Goal: Task Accomplishment & Management: Use online tool/utility

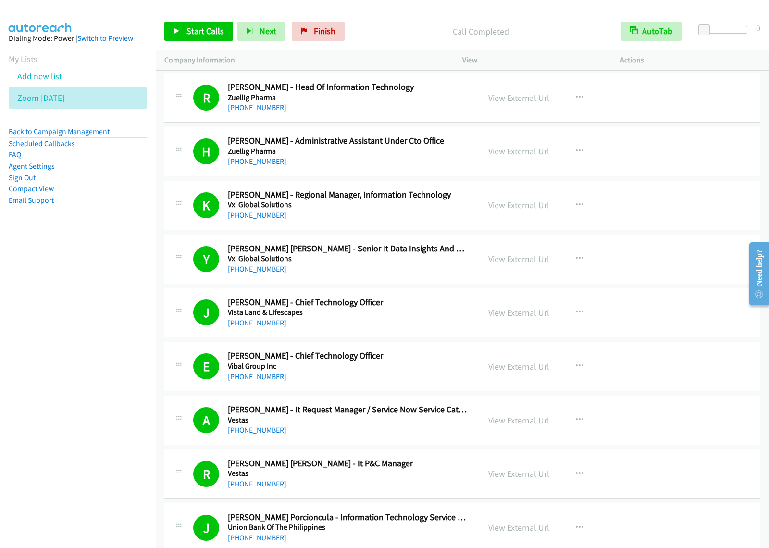
scroll to position [5906, 0]
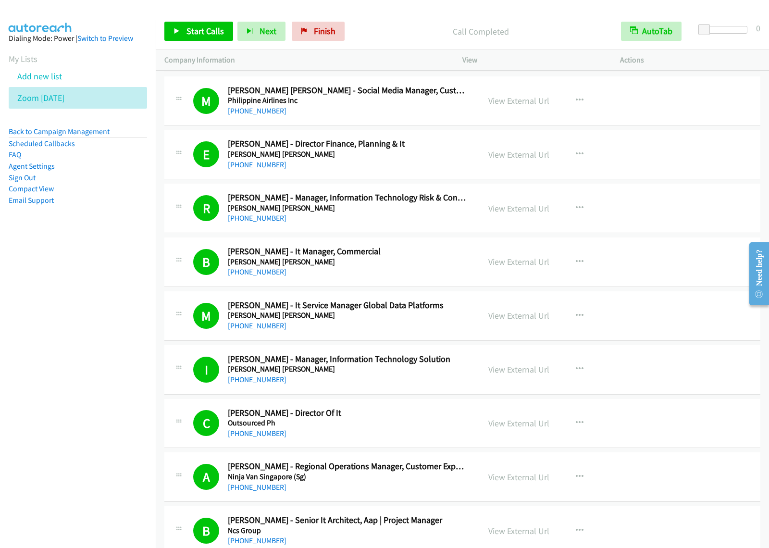
click at [77, 306] on nav "Dialing Mode: Power | Switch to Preview My Lists Add new list Zoom Sept 1 Back …" at bounding box center [78, 294] width 156 height 548
drag, startPoint x: 29, startPoint y: 259, endPoint x: 51, endPoint y: 188, distance: 74.9
click at [29, 259] on nav "Dialing Mode: Power | Switch to Preview My Lists Add new list Zoom Sept 1 Back …" at bounding box center [78, 294] width 156 height 548
click at [63, 81] on li "Add new list" at bounding box center [87, 76] width 156 height 22
click at [64, 78] on li "Add new list" at bounding box center [87, 76] width 156 height 22
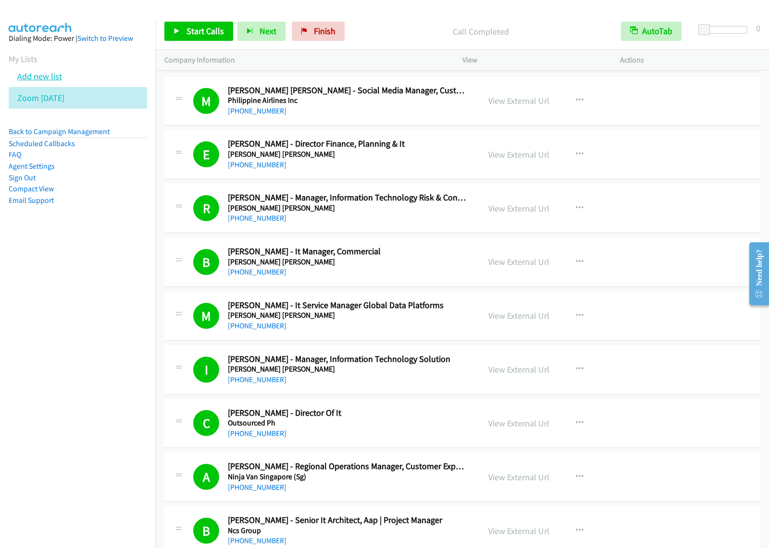
click at [44, 74] on link "Add new list" at bounding box center [39, 76] width 45 height 11
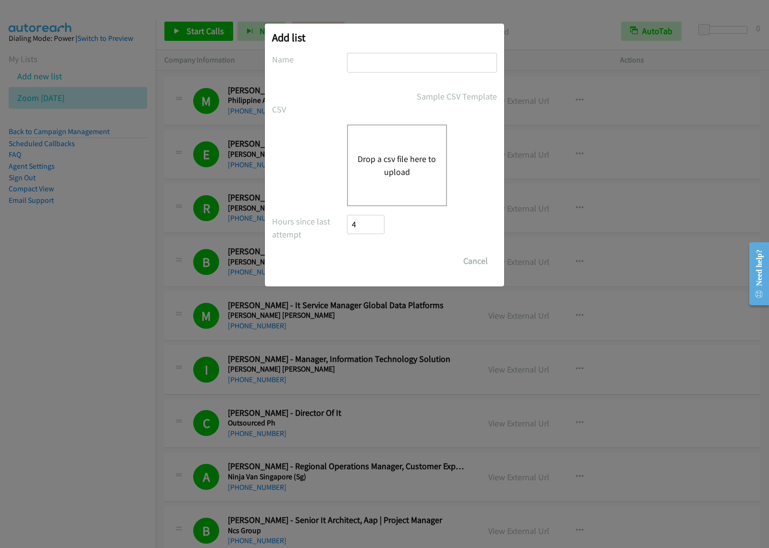
click at [414, 59] on input "text" at bounding box center [422, 63] width 150 height 20
type input "splunk ph sept1"
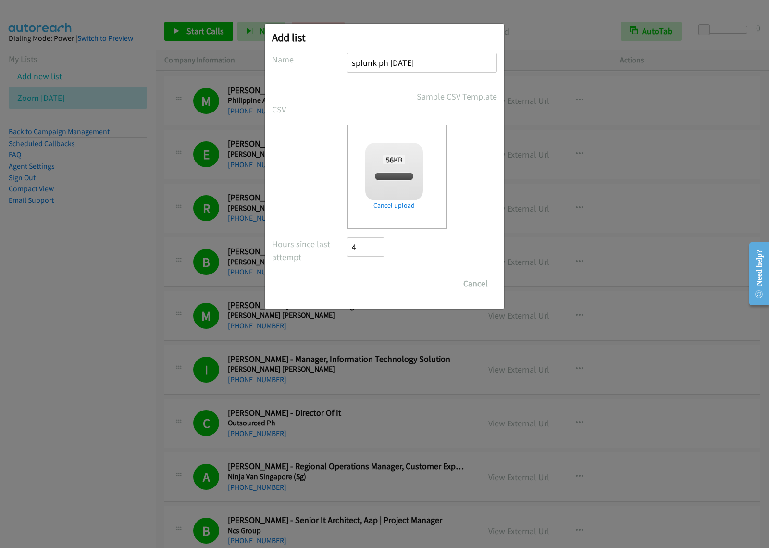
checkbox input "true"
click at [368, 284] on input "Save List" at bounding box center [372, 283] width 50 height 19
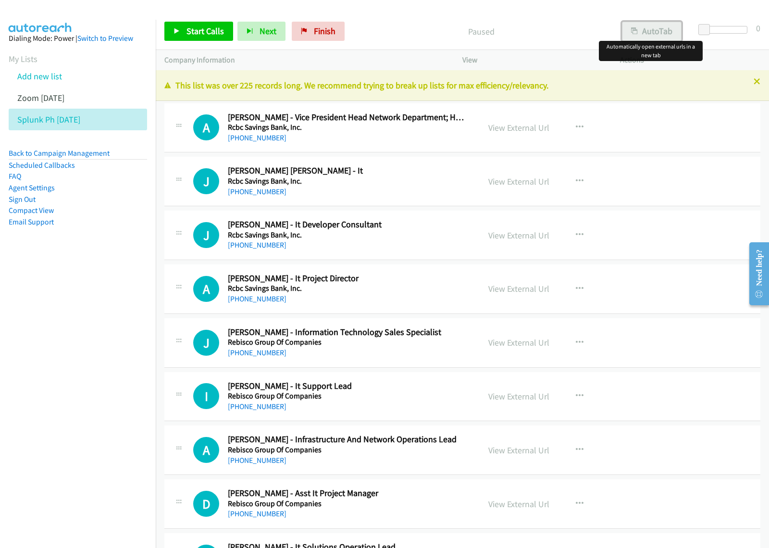
click at [656, 27] on button "AutoTab" at bounding box center [652, 31] width 60 height 19
drag, startPoint x: 101, startPoint y: 365, endPoint x: 344, endPoint y: 236, distance: 274.7
click at [101, 364] on nav "Dialing Mode: Power | Switch to Preview My Lists Add new list Zoom [DATE] Splun…" at bounding box center [78, 294] width 156 height 548
click at [577, 179] on icon "button" at bounding box center [580, 181] width 8 height 8
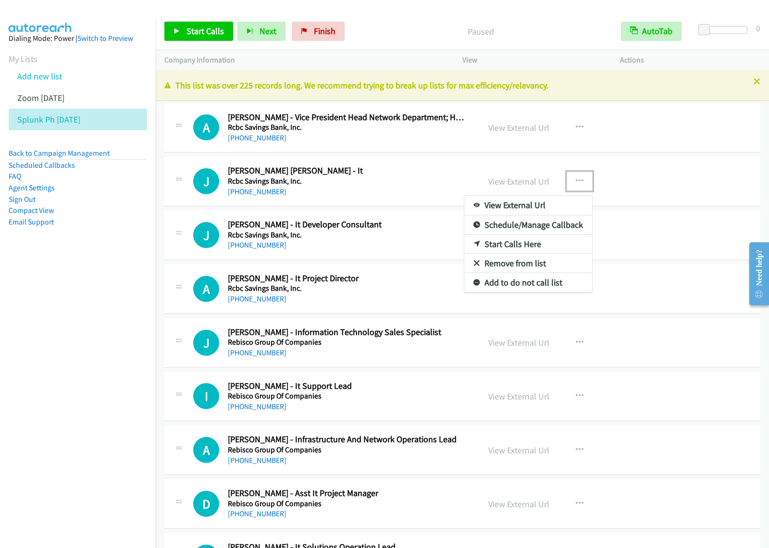
click at [541, 202] on link "View External Url" at bounding box center [528, 205] width 128 height 19
click at [576, 178] on icon "button" at bounding box center [580, 181] width 8 height 8
click at [542, 205] on link "View External Url" at bounding box center [528, 205] width 128 height 19
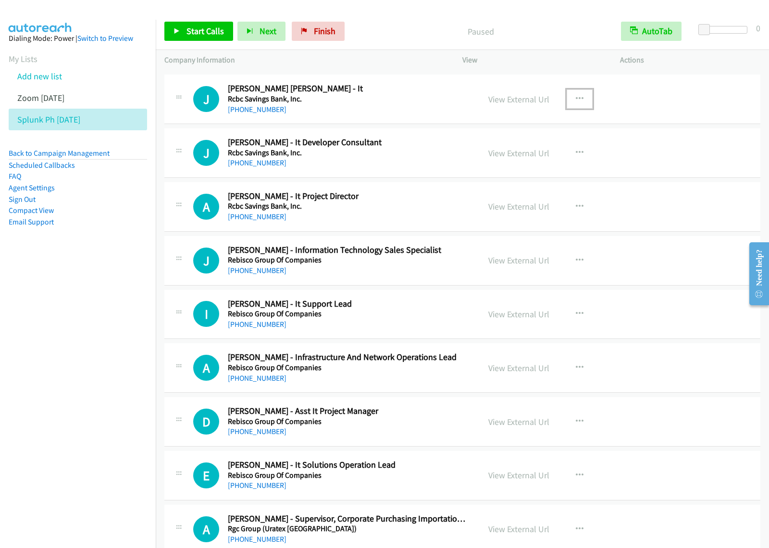
scroll to position [120, 0]
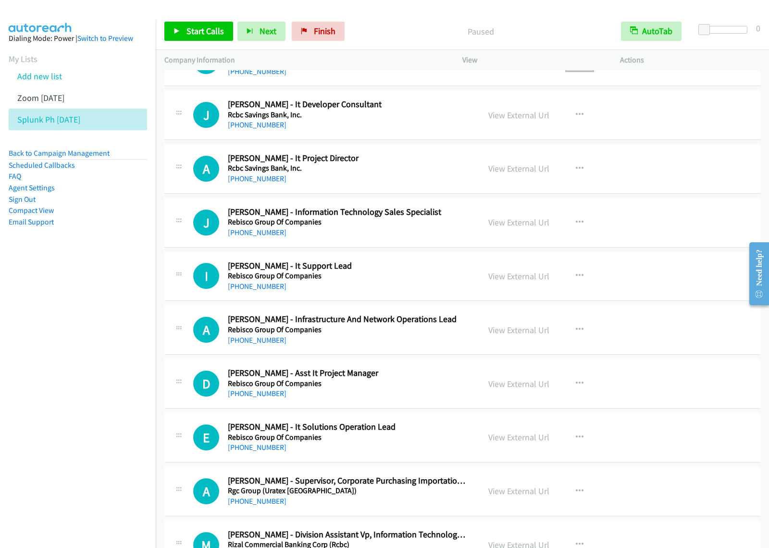
click at [428, 166] on h5 "Rcbc Savings Bank, Inc." at bounding box center [347, 168] width 239 height 10
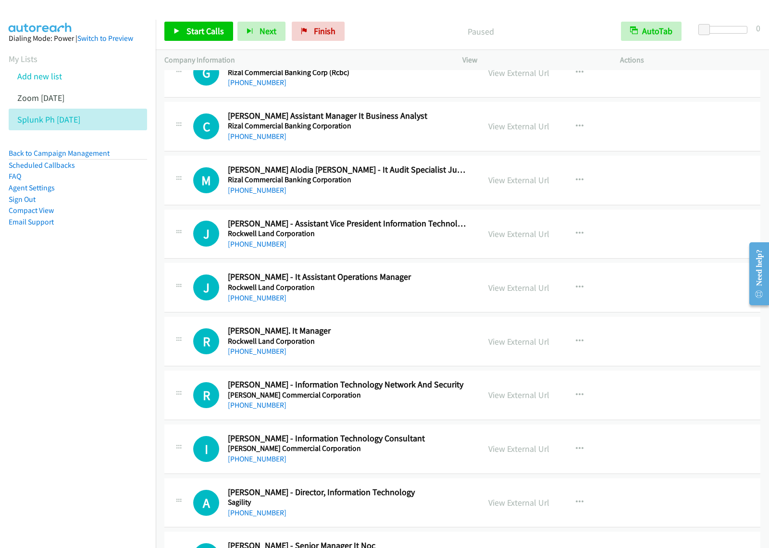
scroll to position [1021, 0]
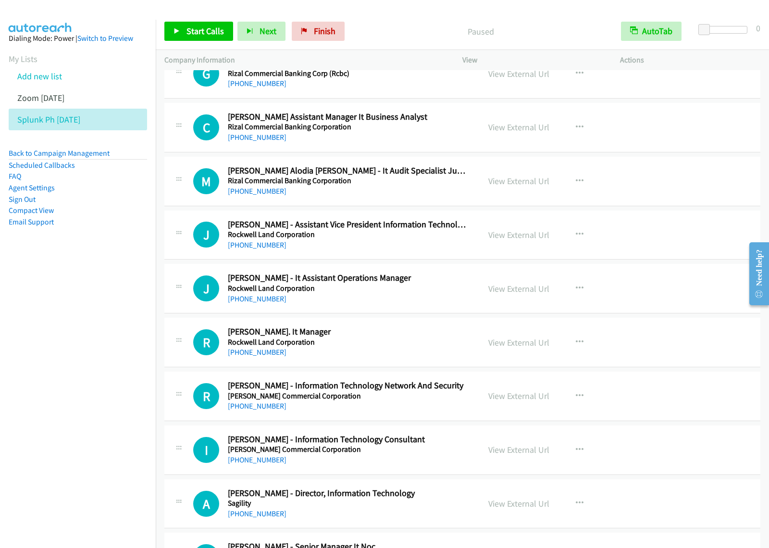
click at [467, 295] on div "J Callback Scheduled [PERSON_NAME] - It Assistant Operations Manager Rockwell L…" at bounding box center [321, 288] width 315 height 32
click at [576, 289] on icon "button" at bounding box center [580, 288] width 8 height 8
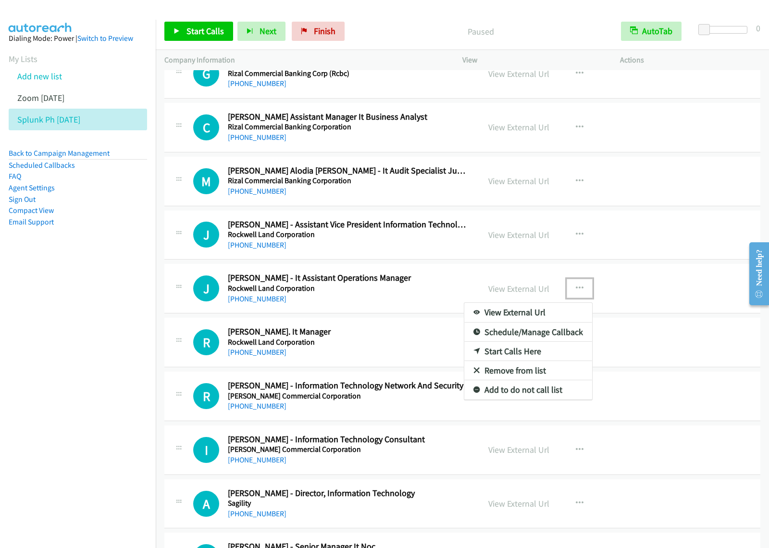
click at [545, 313] on link "View External Url" at bounding box center [528, 312] width 128 height 19
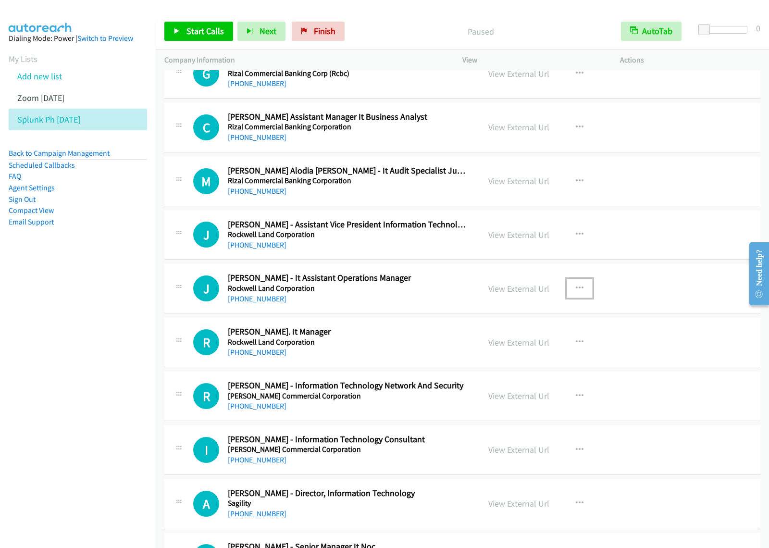
click at [576, 289] on icon "button" at bounding box center [580, 288] width 8 height 8
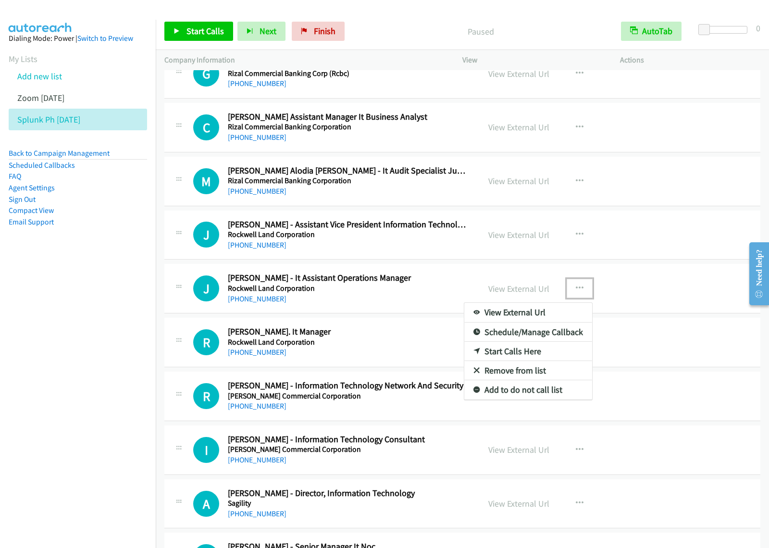
click at [522, 315] on link "View External Url" at bounding box center [528, 312] width 128 height 19
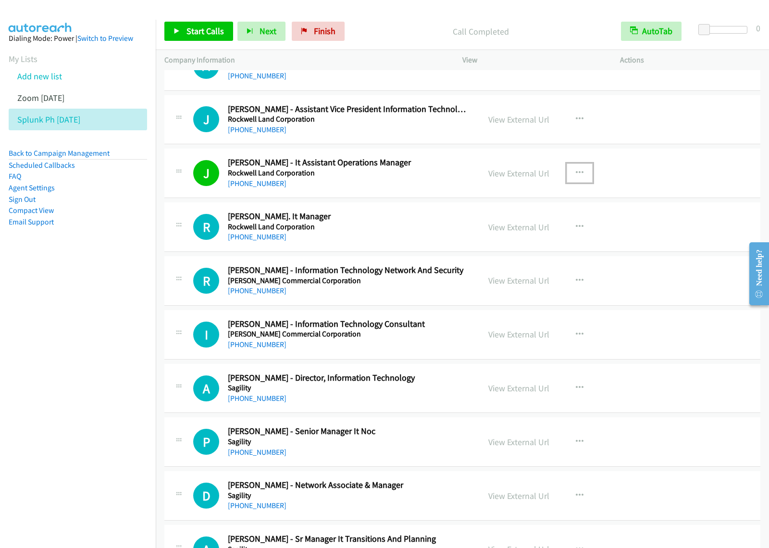
scroll to position [1141, 0]
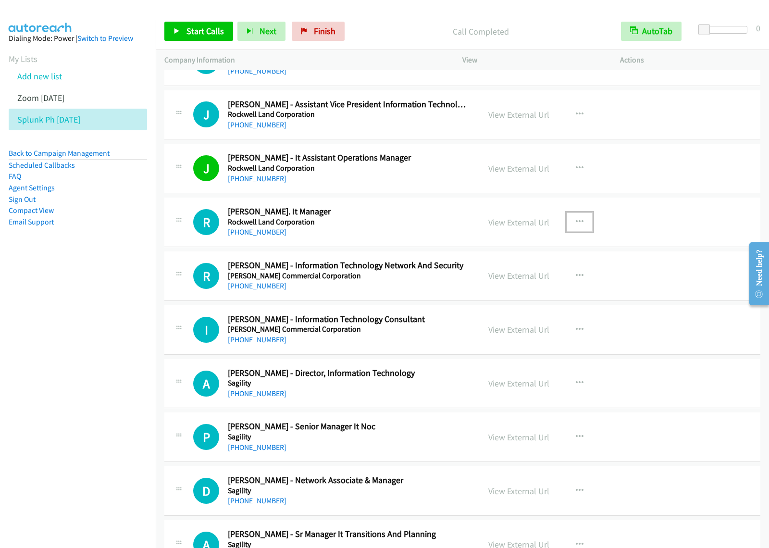
click at [576, 219] on icon "button" at bounding box center [580, 222] width 8 height 8
click at [515, 291] on link "Start Calls Here" at bounding box center [528, 284] width 128 height 19
click at [578, 229] on button "button" at bounding box center [579, 221] width 26 height 19
click at [550, 286] on link "Start Calls Here" at bounding box center [528, 284] width 128 height 19
click at [193, 32] on span "Start Calls" at bounding box center [204, 30] width 37 height 11
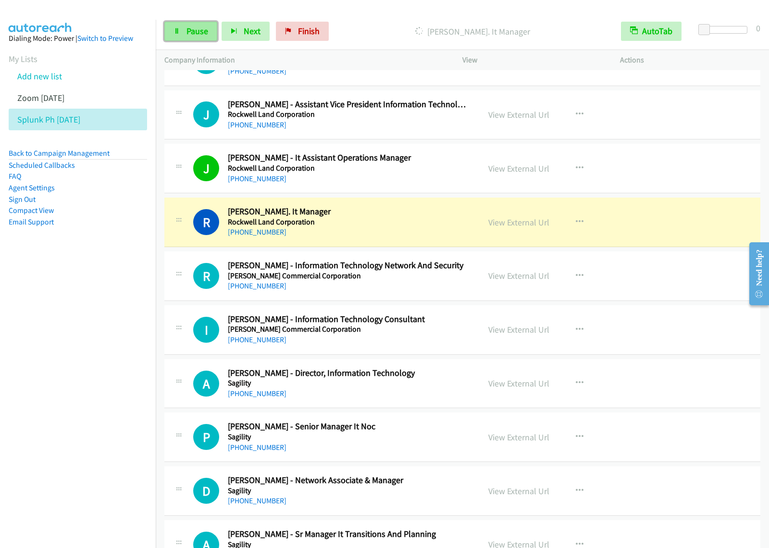
click at [207, 32] on span "Pause" at bounding box center [197, 30] width 22 height 11
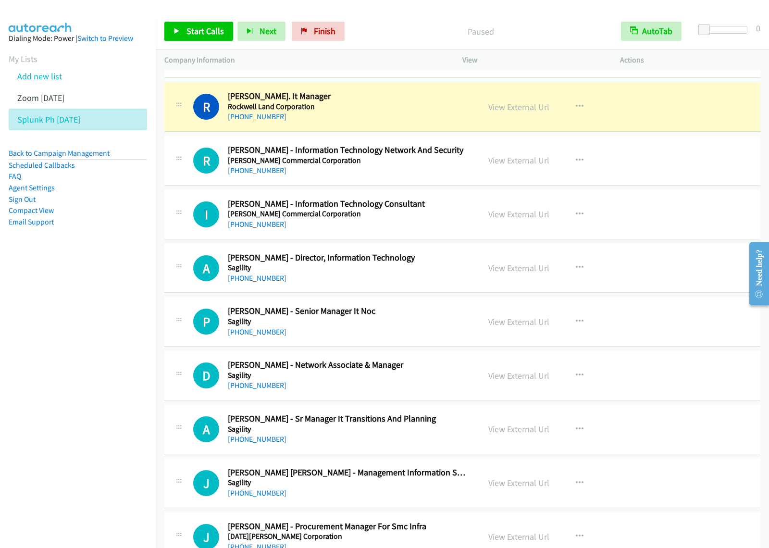
scroll to position [1261, 0]
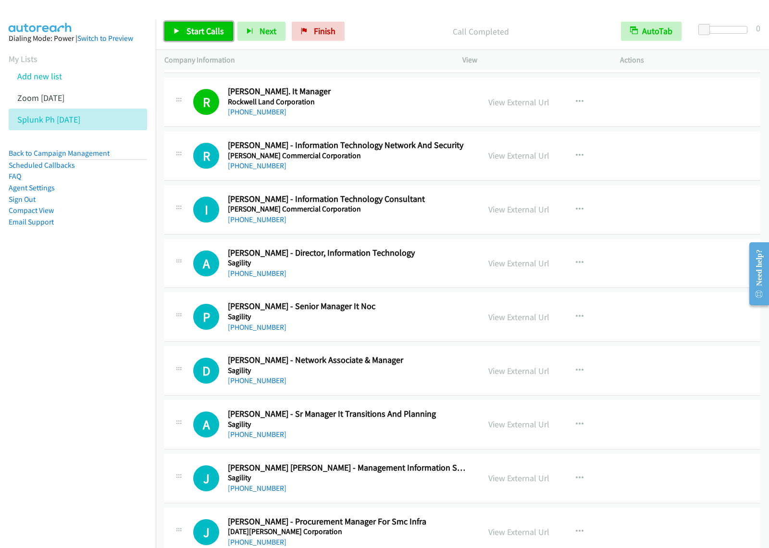
click at [191, 29] on span "Start Calls" at bounding box center [204, 30] width 37 height 11
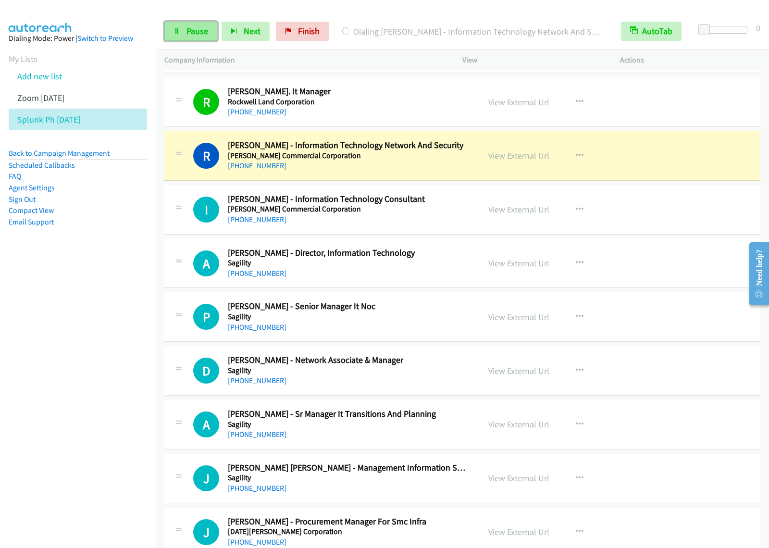
click at [193, 37] on span "Pause" at bounding box center [197, 30] width 22 height 11
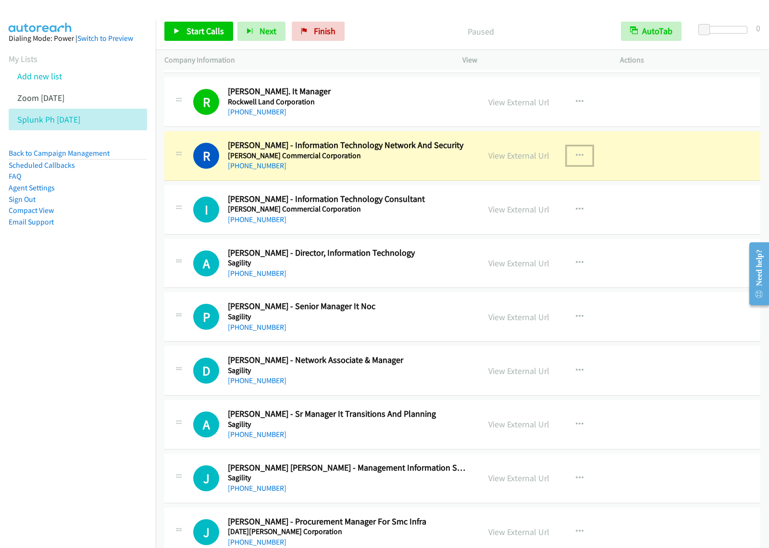
click at [576, 154] on icon "button" at bounding box center [580, 156] width 8 height 8
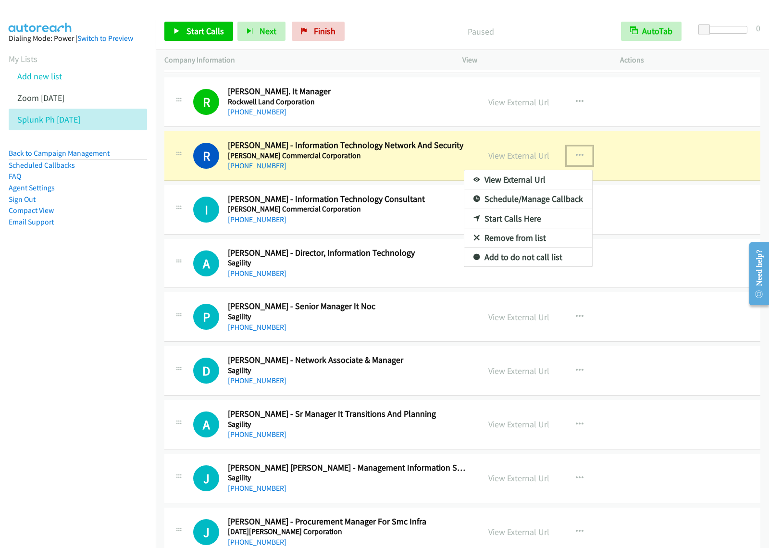
click at [549, 179] on link "View External Url" at bounding box center [528, 179] width 128 height 19
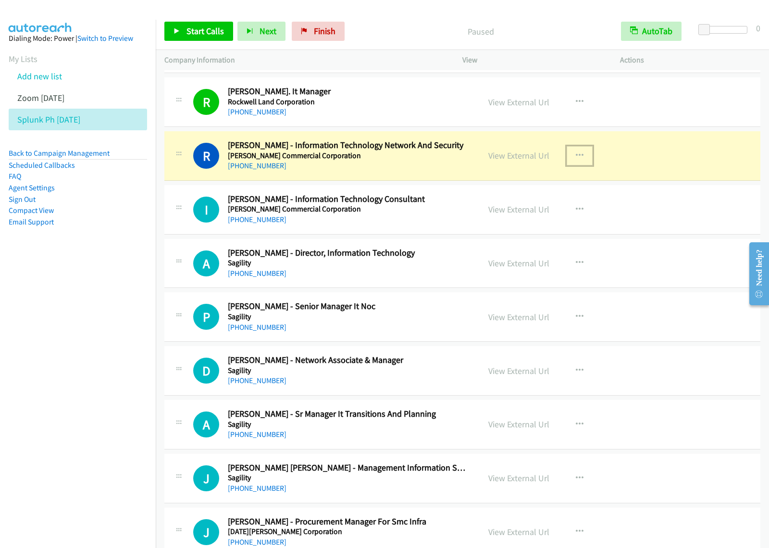
click at [577, 158] on icon "button" at bounding box center [580, 156] width 8 height 8
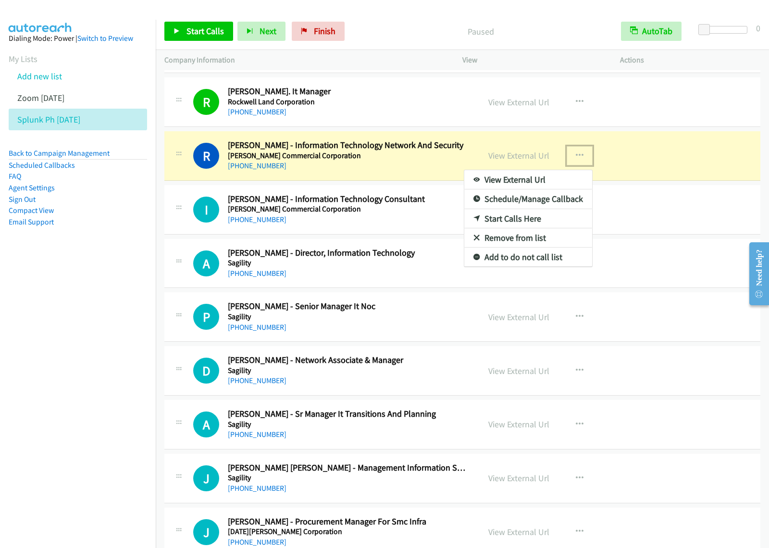
click at [522, 182] on link "View External Url" at bounding box center [528, 179] width 128 height 19
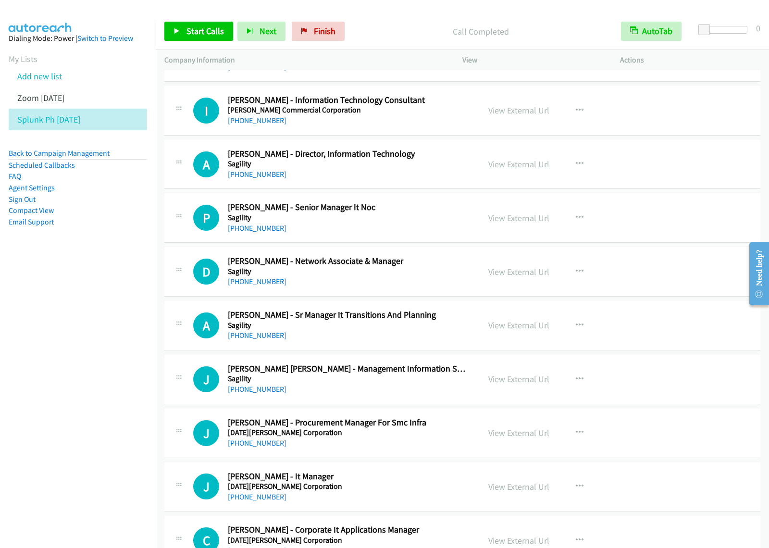
scroll to position [1381, 0]
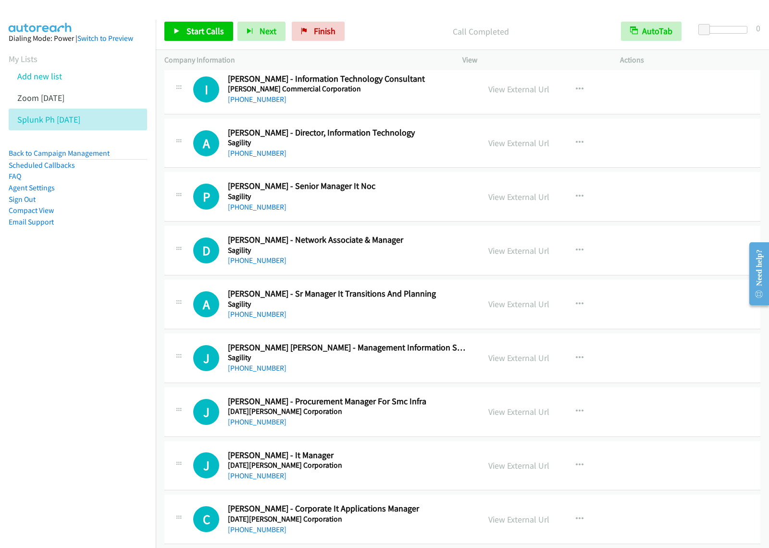
click at [403, 205] on div "[PHONE_NUMBER]" at bounding box center [347, 207] width 239 height 12
click at [577, 202] on button "button" at bounding box center [579, 196] width 26 height 19
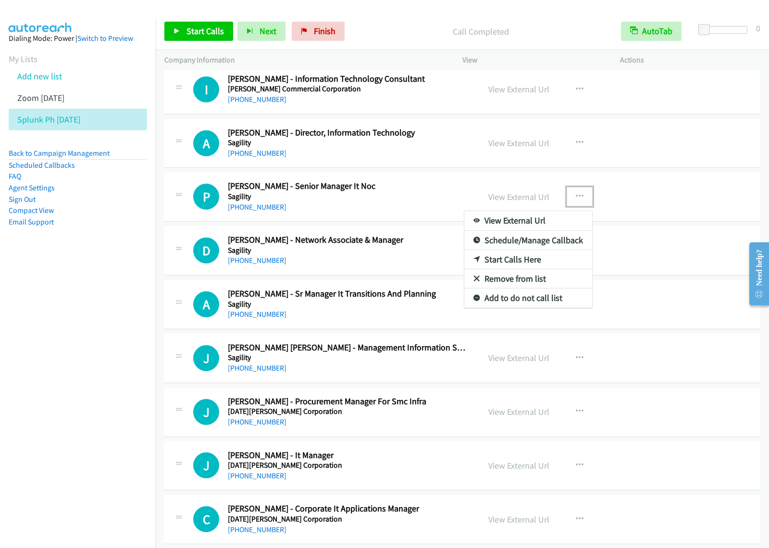
click at [534, 263] on link "Start Calls Here" at bounding box center [528, 259] width 128 height 19
click at [576, 196] on icon "button" at bounding box center [580, 197] width 8 height 8
click at [526, 258] on link "Start Calls Here" at bounding box center [528, 259] width 128 height 19
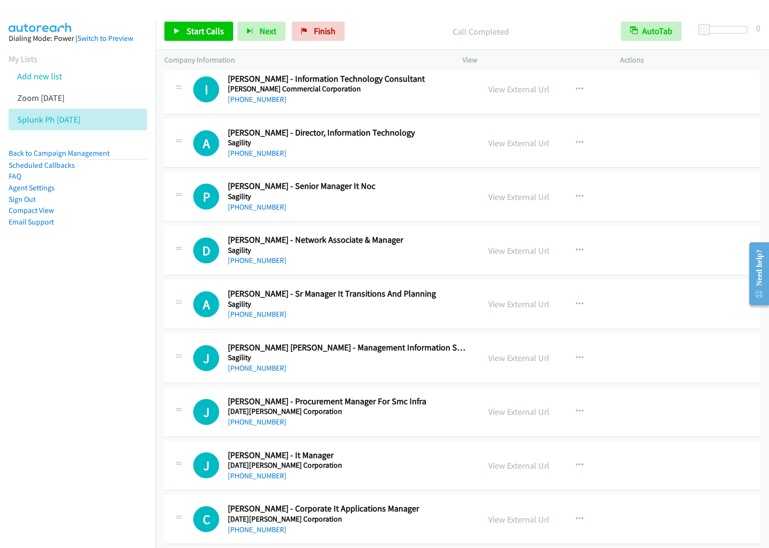
click at [192, 17] on div "Start Calls Pause Next Finish Call Completed AutoTab AutoTab 0" at bounding box center [462, 31] width 613 height 37
click at [196, 33] on span "Start Calls" at bounding box center [204, 30] width 37 height 11
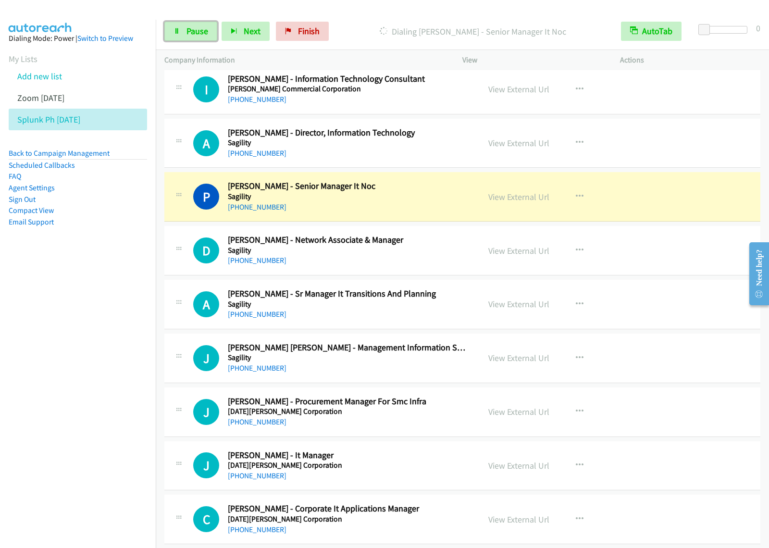
drag, startPoint x: 190, startPoint y: 29, endPoint x: 264, endPoint y: 15, distance: 75.3
click at [191, 29] on span "Pause" at bounding box center [197, 30] width 22 height 11
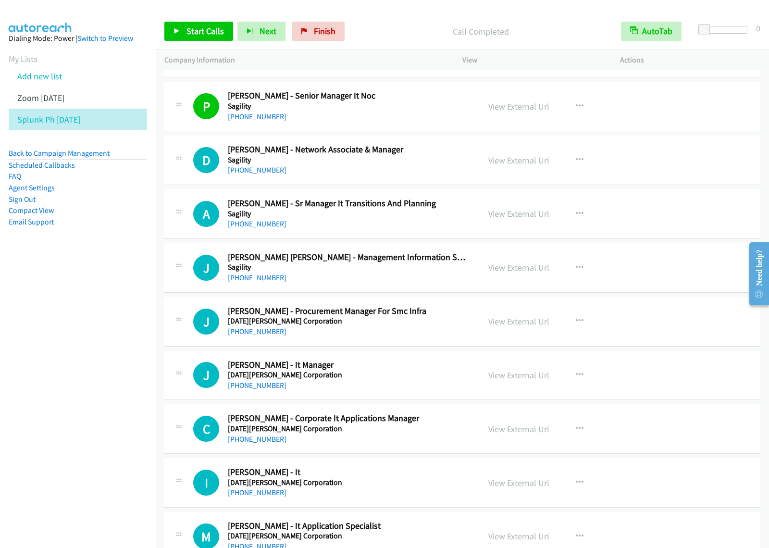
scroll to position [1501, 0]
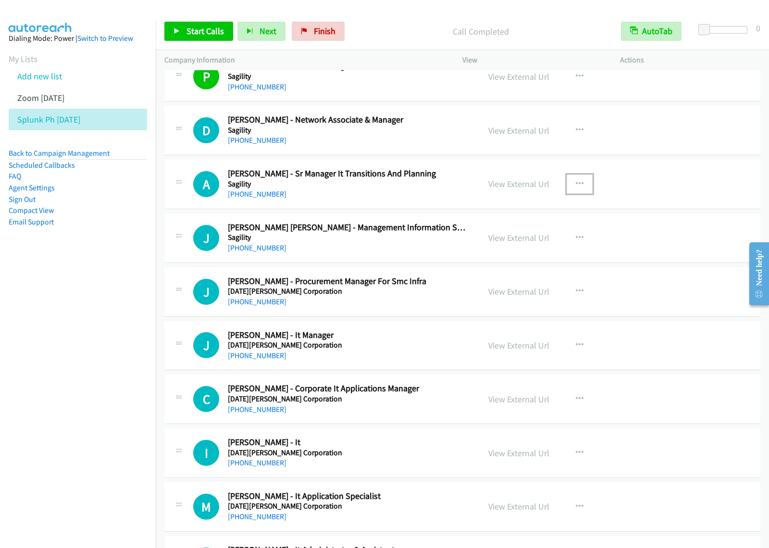
click at [576, 186] on icon "button" at bounding box center [580, 184] width 8 height 8
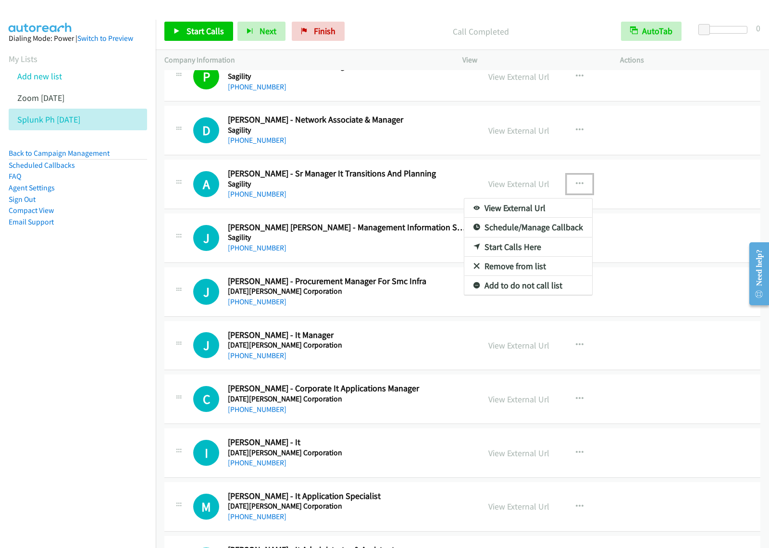
click at [529, 248] on link "Start Calls Here" at bounding box center [528, 246] width 128 height 19
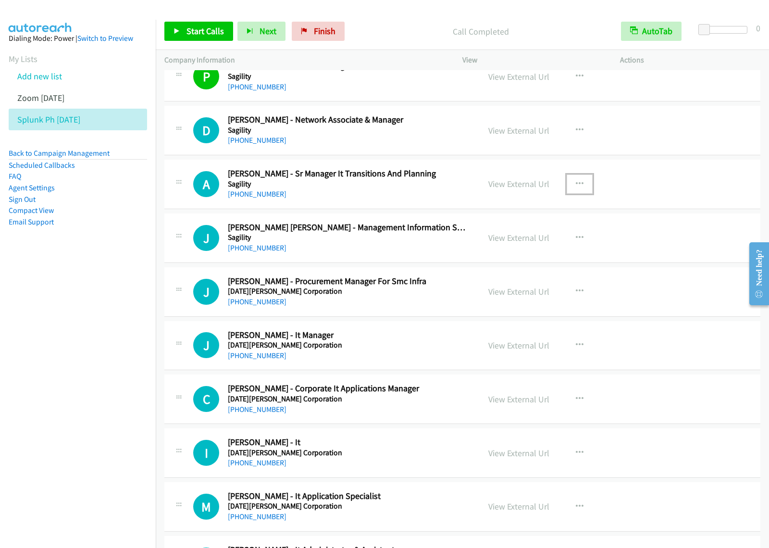
click at [579, 186] on button "button" at bounding box center [579, 183] width 26 height 19
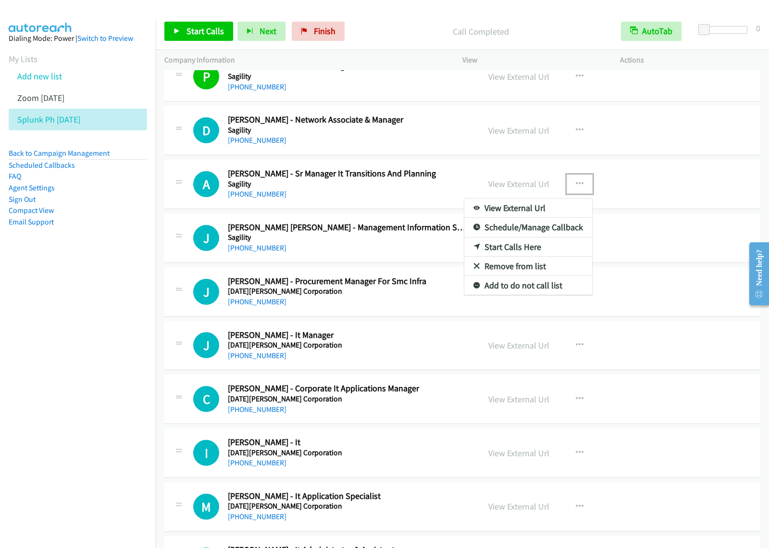
click at [539, 250] on link "Start Calls Here" at bounding box center [528, 246] width 128 height 19
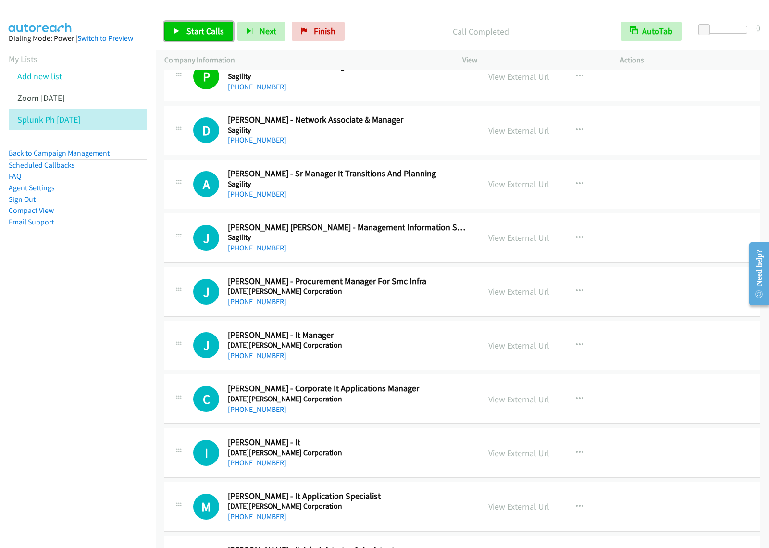
click at [203, 31] on span "Start Calls" at bounding box center [204, 30] width 37 height 11
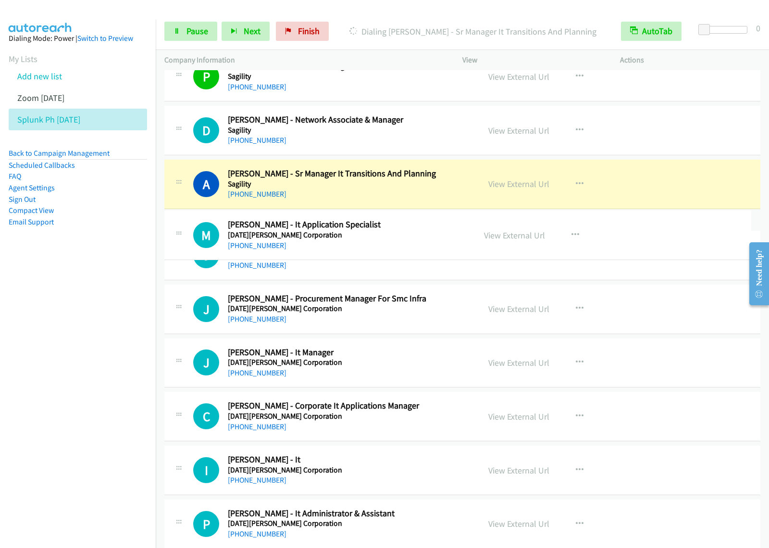
drag, startPoint x: 401, startPoint y: 483, endPoint x: 467, endPoint y: 227, distance: 265.0
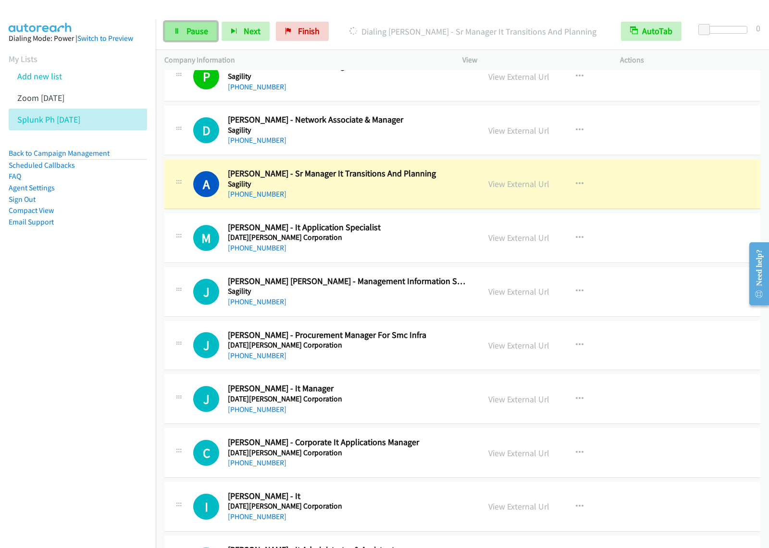
click at [199, 29] on span "Pause" at bounding box center [197, 30] width 22 height 11
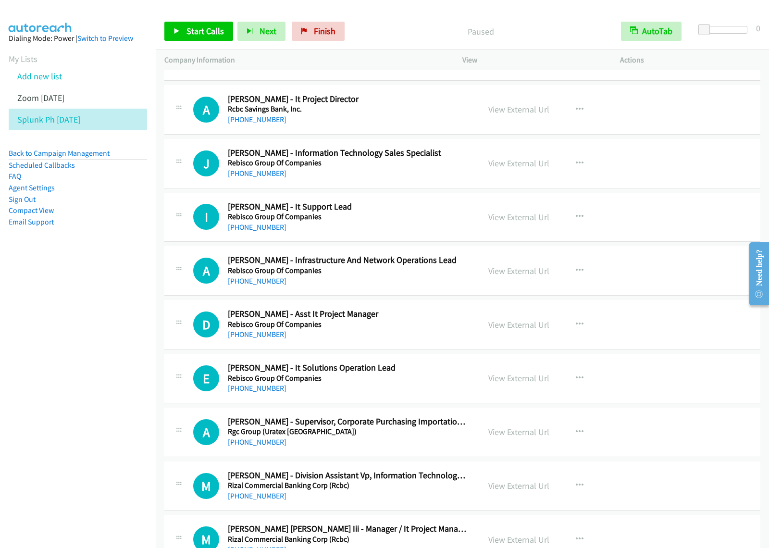
scroll to position [180, 0]
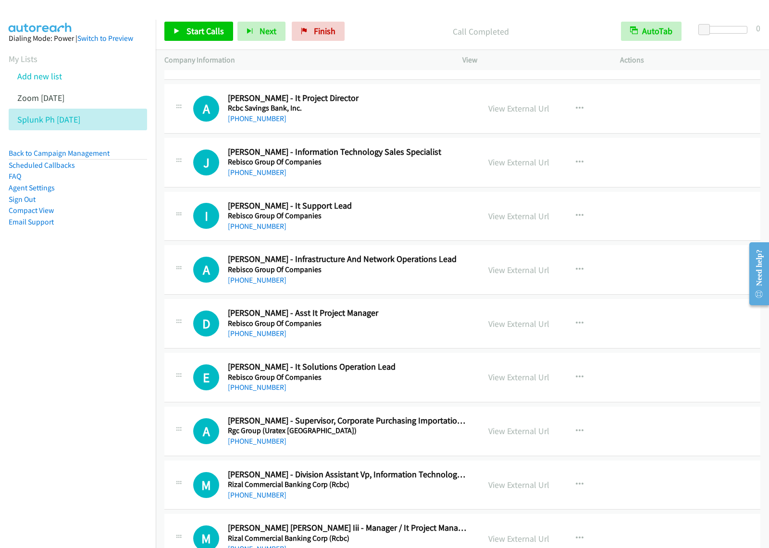
drag, startPoint x: 124, startPoint y: 311, endPoint x: 145, endPoint y: 301, distance: 23.0
click at [124, 311] on nav "Dialing Mode: Power | Switch to Preview My Lists Add new list Zoom [DATE] Splun…" at bounding box center [78, 294] width 156 height 548
click at [577, 217] on icon "button" at bounding box center [580, 216] width 8 height 8
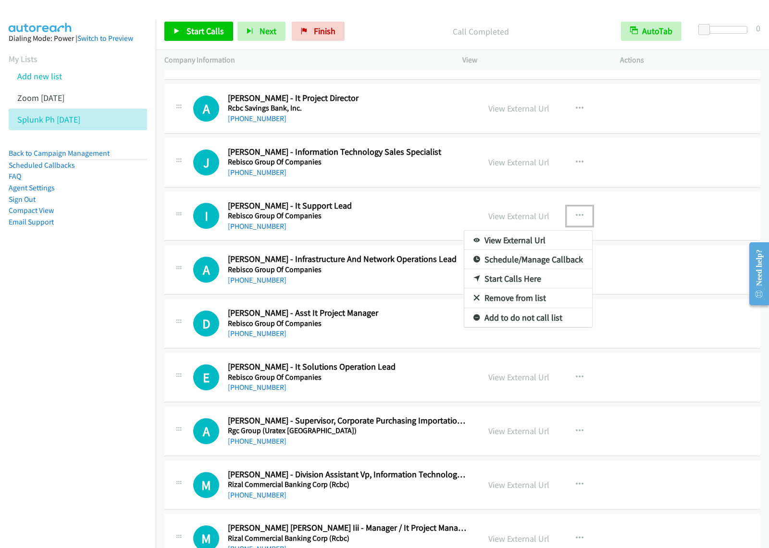
click at [535, 279] on link "Start Calls Here" at bounding box center [528, 278] width 128 height 19
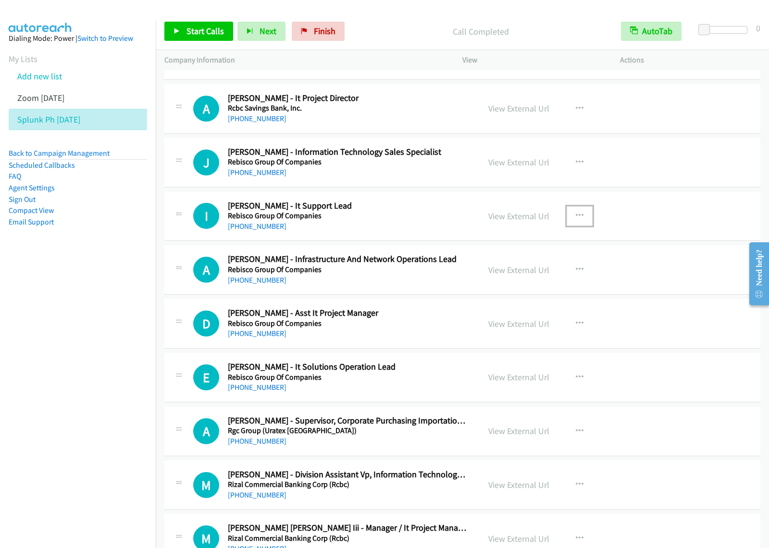
click at [570, 227] on div "View External Url View External Url Schedule/Manage Callback Start Calls Here R…" at bounding box center [562, 216] width 166 height 32
click at [576, 219] on icon "button" at bounding box center [580, 216] width 8 height 8
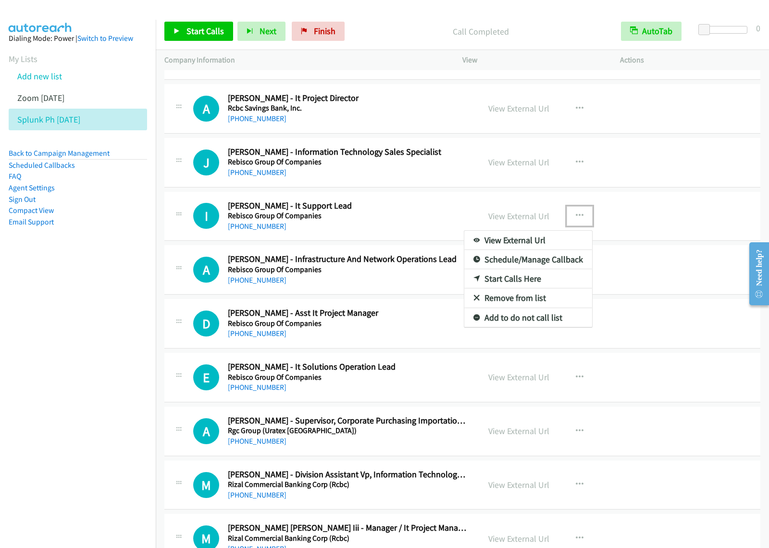
click at [549, 278] on link "Start Calls Here" at bounding box center [528, 278] width 128 height 19
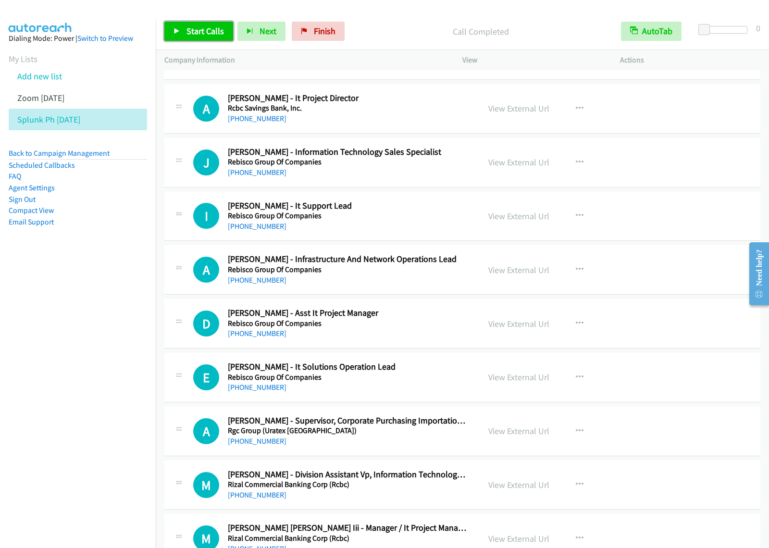
click at [217, 36] on span "Start Calls" at bounding box center [204, 30] width 37 height 11
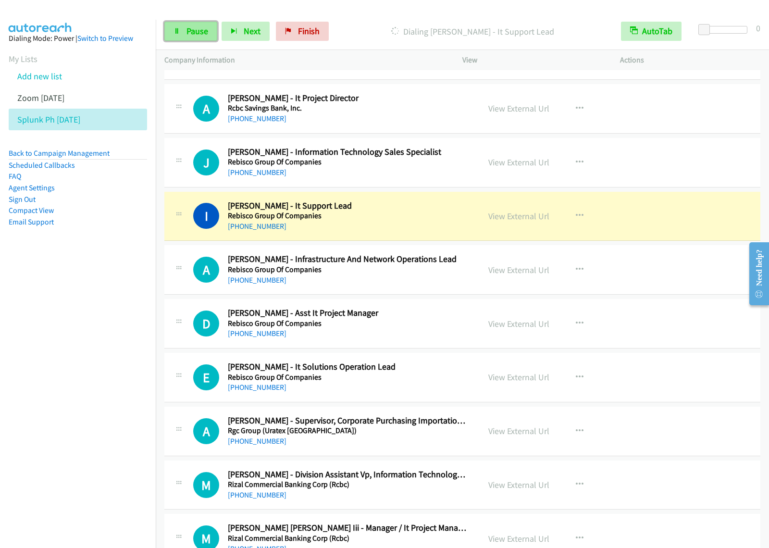
click at [188, 30] on span "Pause" at bounding box center [197, 30] width 22 height 11
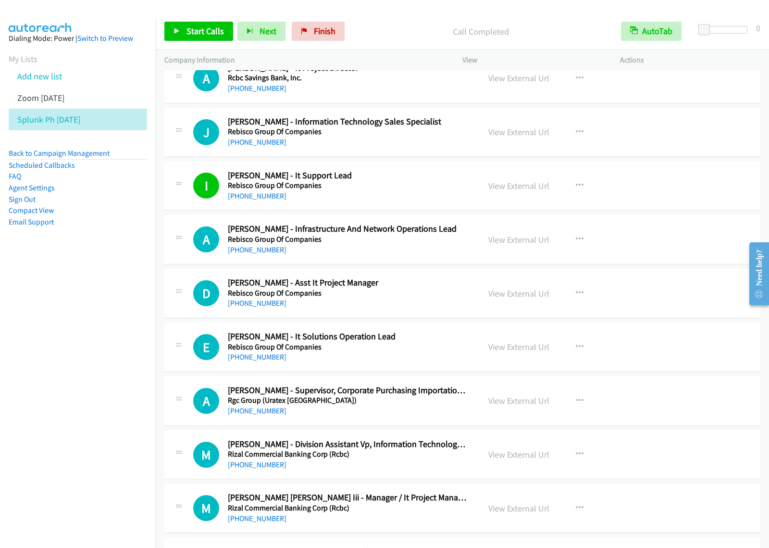
scroll to position [240, 0]
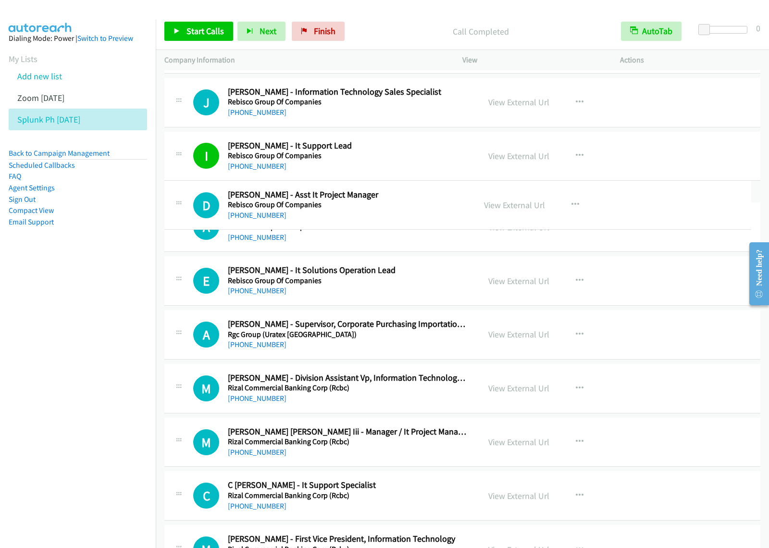
drag, startPoint x: 411, startPoint y: 257, endPoint x: 416, endPoint y: 198, distance: 59.3
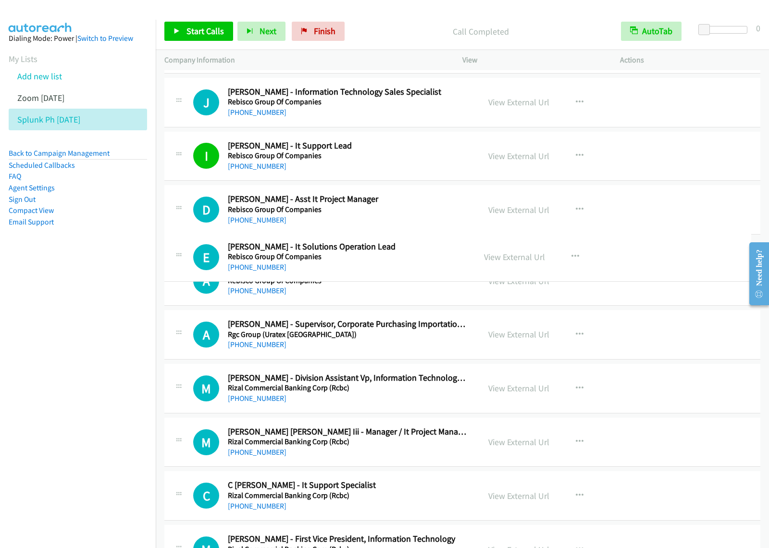
drag, startPoint x: 361, startPoint y: 270, endPoint x: 362, endPoint y: 245, distance: 24.5
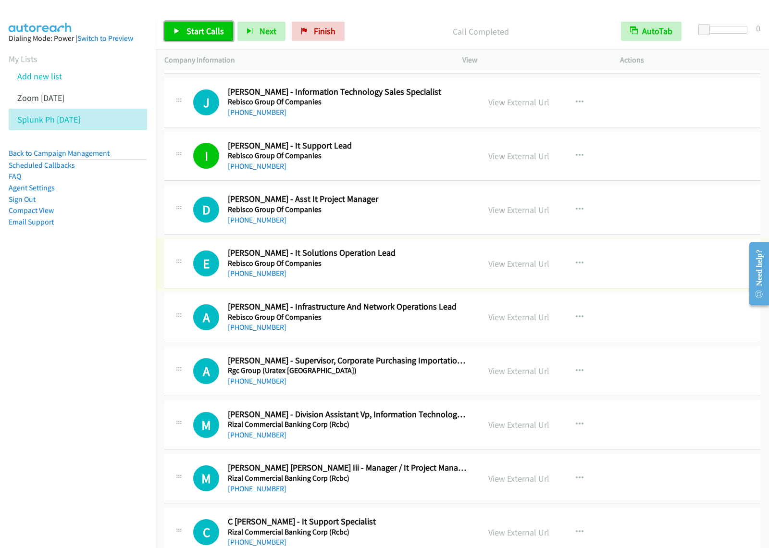
click at [217, 29] on span "Start Calls" at bounding box center [204, 30] width 37 height 11
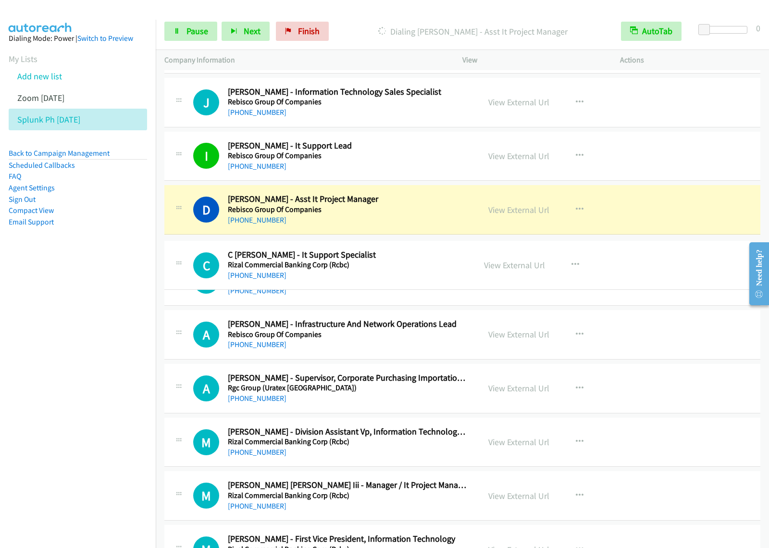
drag, startPoint x: 388, startPoint y: 520, endPoint x: 422, endPoint y: 252, distance: 270.2
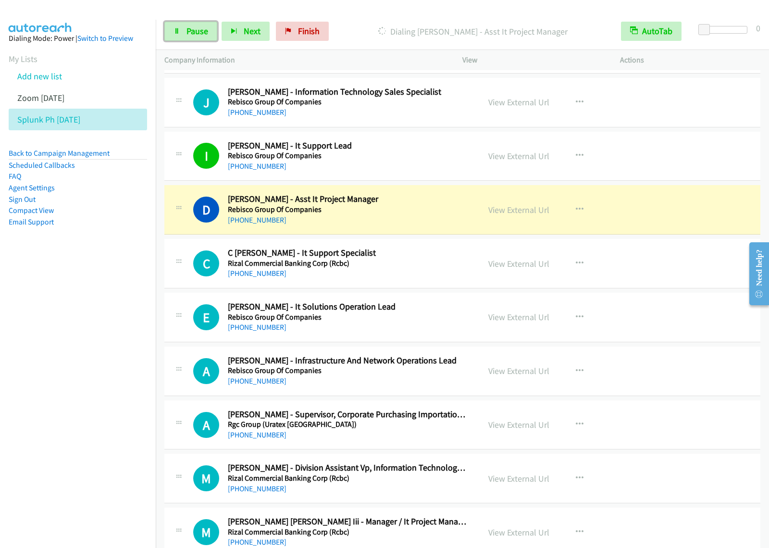
drag, startPoint x: 194, startPoint y: 30, endPoint x: 238, endPoint y: 13, distance: 47.6
click at [194, 30] on span "Pause" at bounding box center [197, 30] width 22 height 11
drag, startPoint x: 74, startPoint y: 368, endPoint x: 82, endPoint y: 360, distance: 10.9
click at [78, 364] on nav "Dialing Mode: Power | Switch to Preview My Lists Add new list Zoom [DATE] Splun…" at bounding box center [78, 294] width 156 height 548
click at [576, 208] on icon "button" at bounding box center [580, 210] width 8 height 8
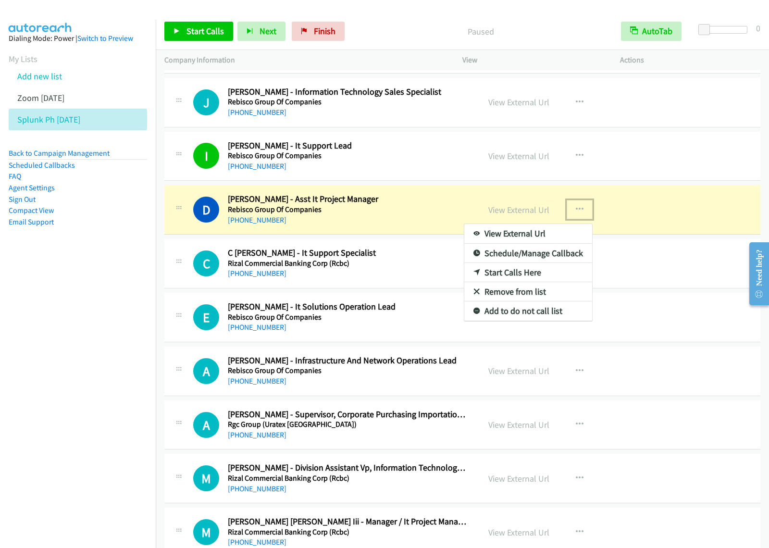
click at [517, 236] on link "View External Url" at bounding box center [528, 233] width 128 height 19
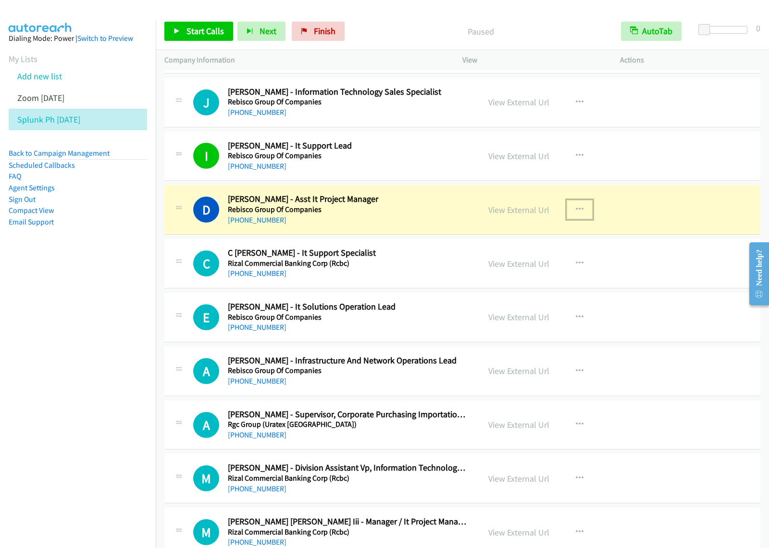
click at [407, 208] on h5 "Rebisco Group Of Companies" at bounding box center [347, 210] width 239 height 10
click at [579, 207] on button "button" at bounding box center [579, 209] width 26 height 19
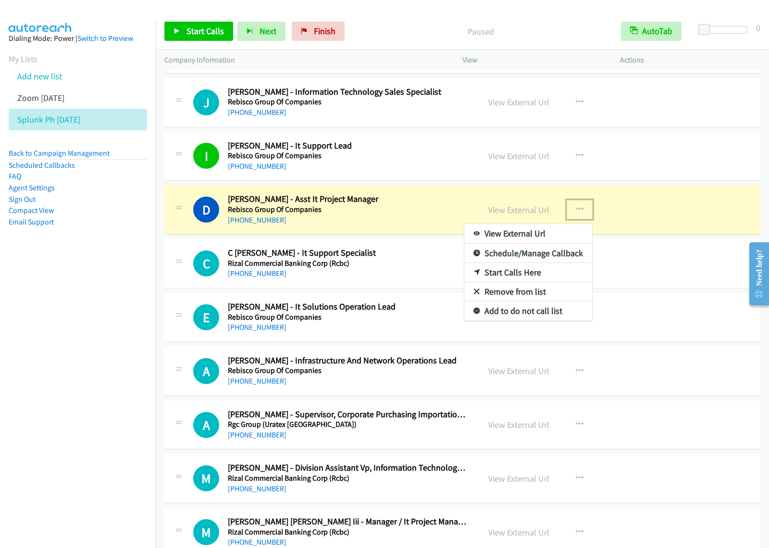
click at [525, 234] on link "View External Url" at bounding box center [528, 233] width 128 height 19
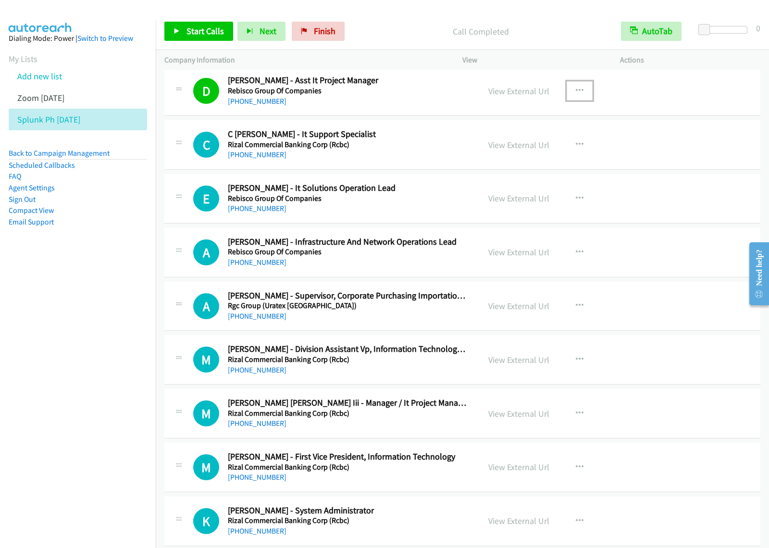
scroll to position [360, 0]
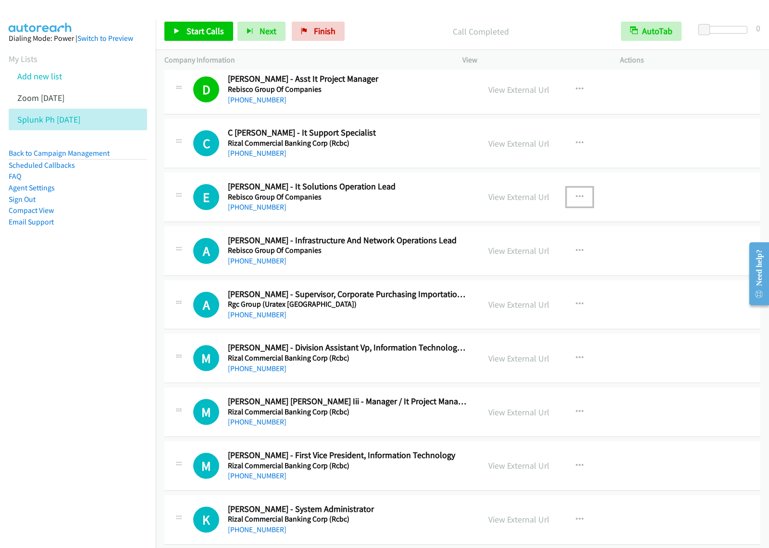
click at [576, 193] on icon "button" at bounding box center [580, 197] width 8 height 8
click at [541, 220] on link "View External Url" at bounding box center [528, 220] width 128 height 19
click at [577, 142] on icon "button" at bounding box center [580, 143] width 8 height 8
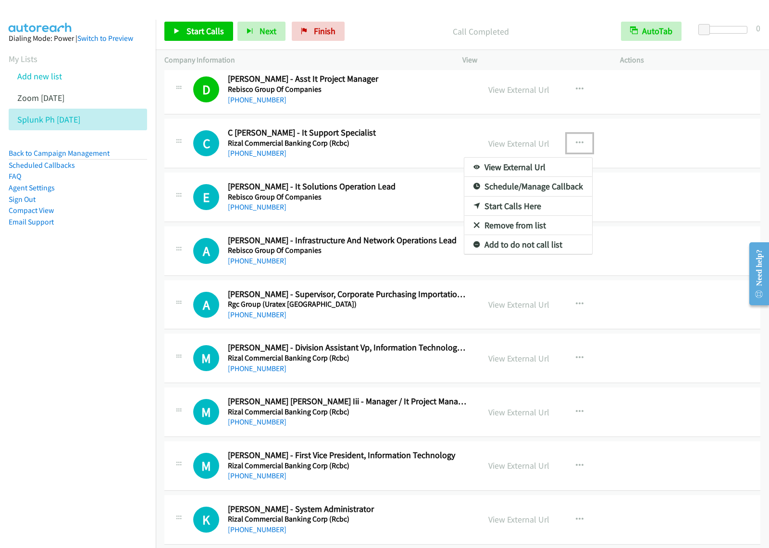
click at [546, 166] on link "View External Url" at bounding box center [528, 167] width 128 height 19
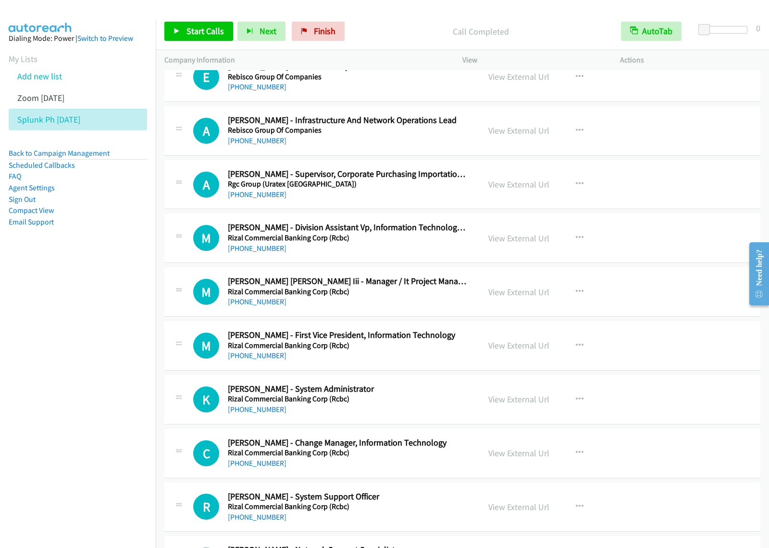
scroll to position [601, 0]
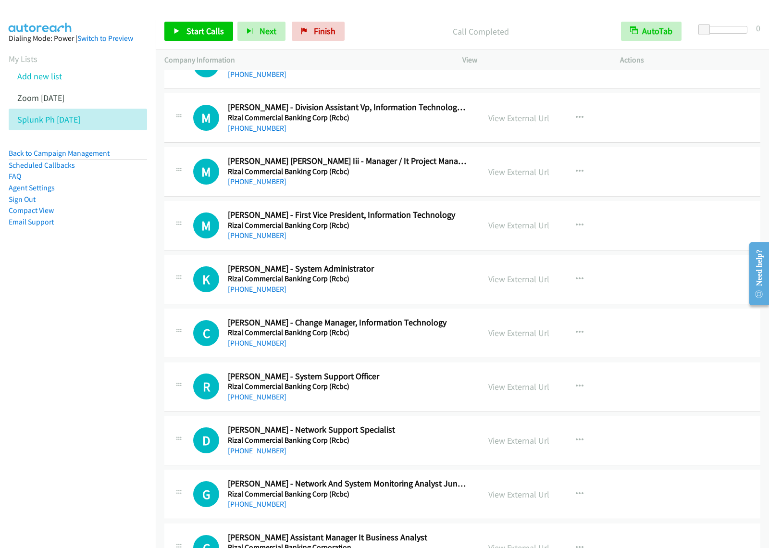
click at [433, 291] on div "[PHONE_NUMBER]" at bounding box center [347, 289] width 239 height 12
click at [576, 278] on icon "button" at bounding box center [580, 279] width 8 height 8
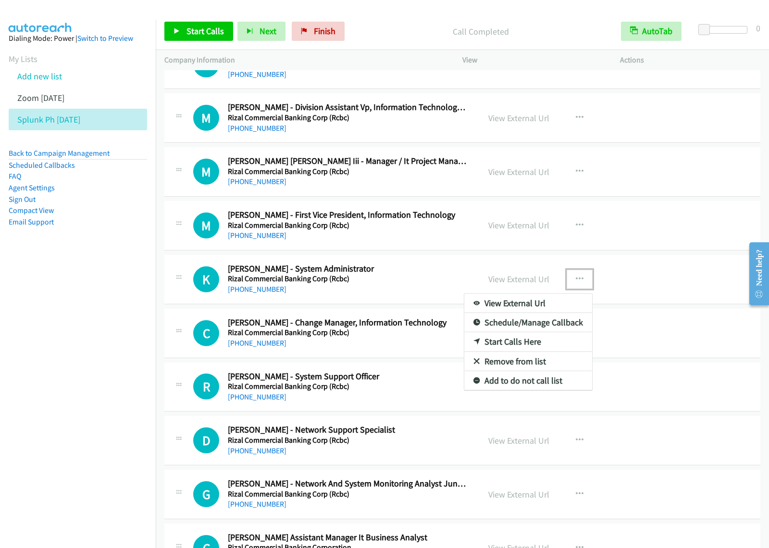
click at [565, 306] on link "View External Url" at bounding box center [528, 303] width 128 height 19
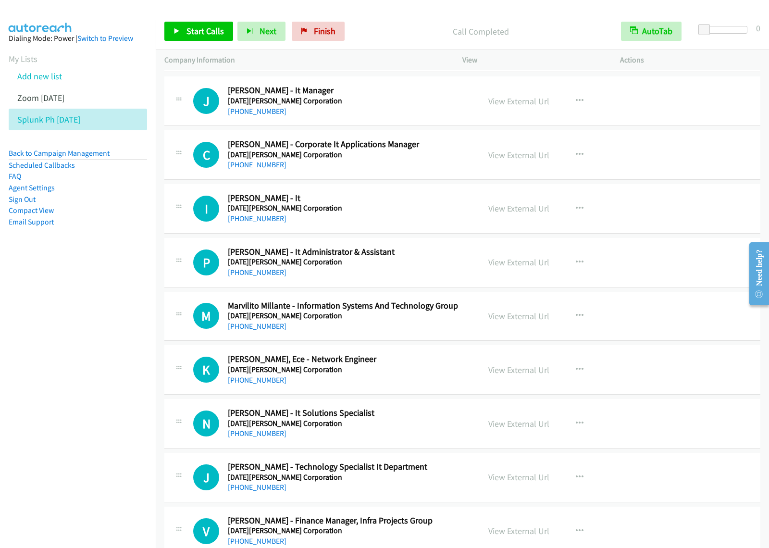
scroll to position [1802, 0]
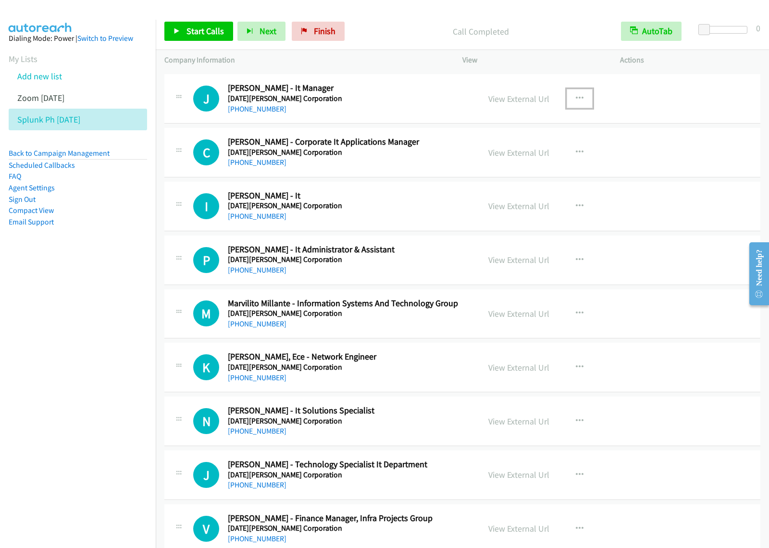
click at [567, 101] on button "button" at bounding box center [579, 98] width 26 height 19
click at [532, 129] on link "View External Url" at bounding box center [528, 122] width 128 height 19
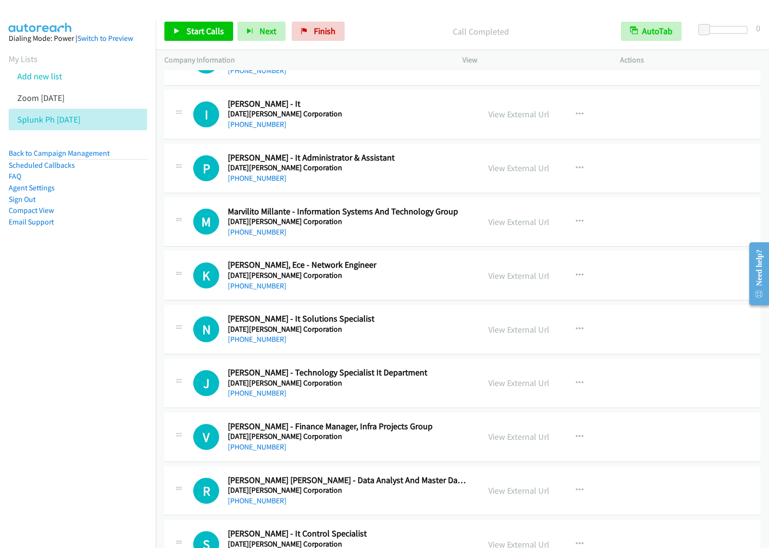
scroll to position [1922, 0]
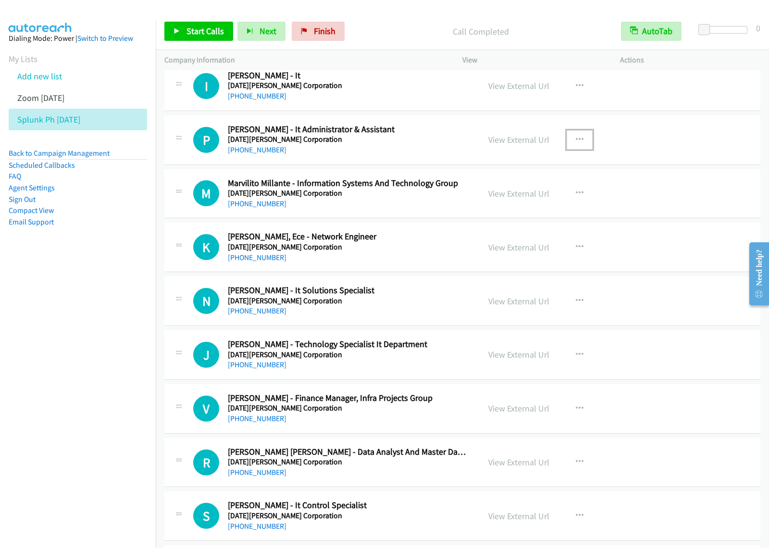
click at [576, 142] on icon "button" at bounding box center [580, 140] width 8 height 8
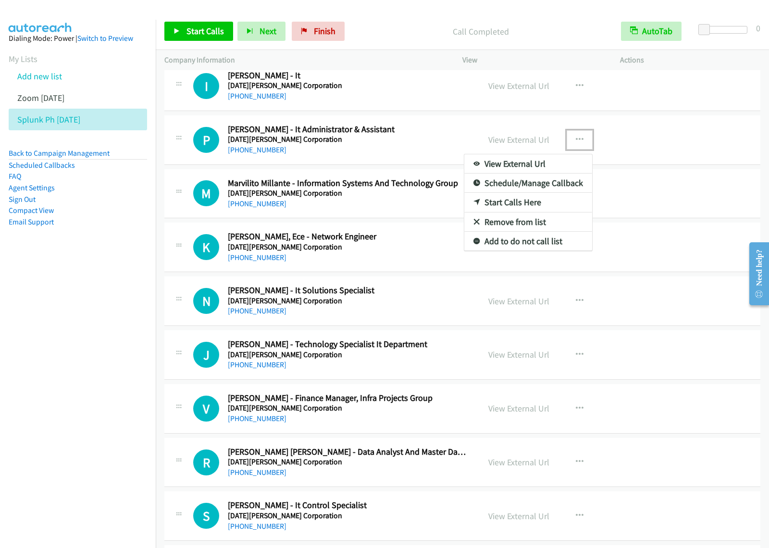
click at [524, 164] on link "View External Url" at bounding box center [528, 163] width 128 height 19
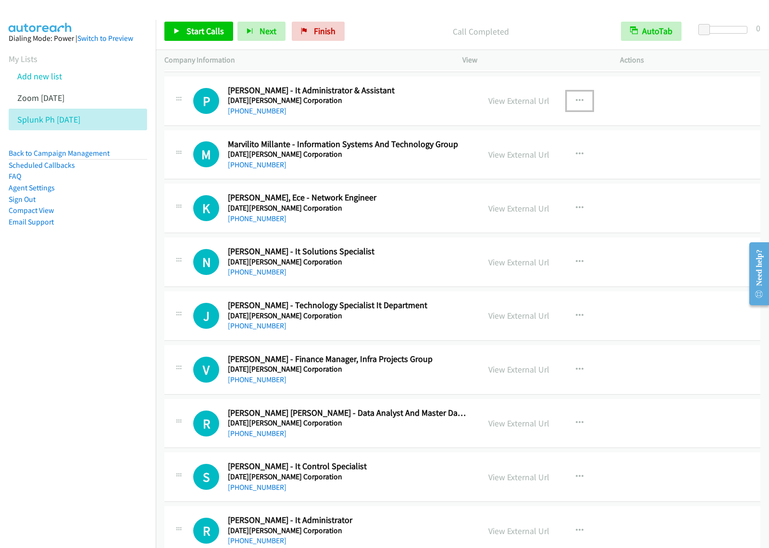
scroll to position [1982, 0]
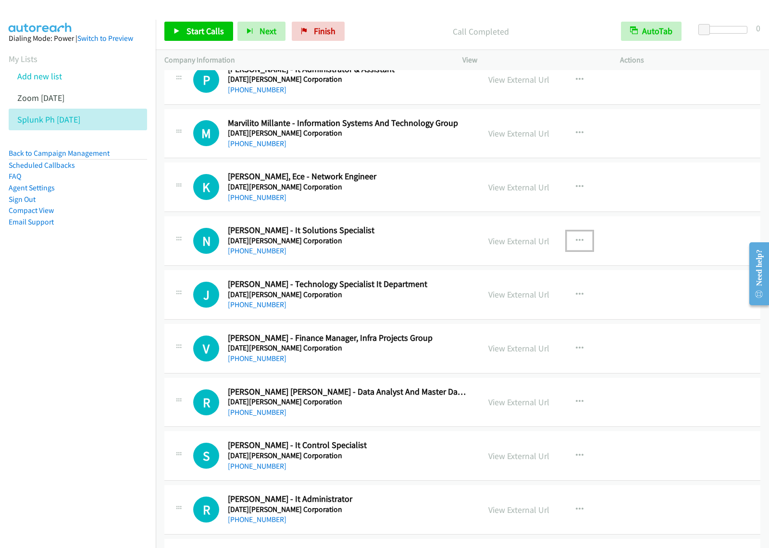
click at [579, 246] on button "button" at bounding box center [579, 240] width 26 height 19
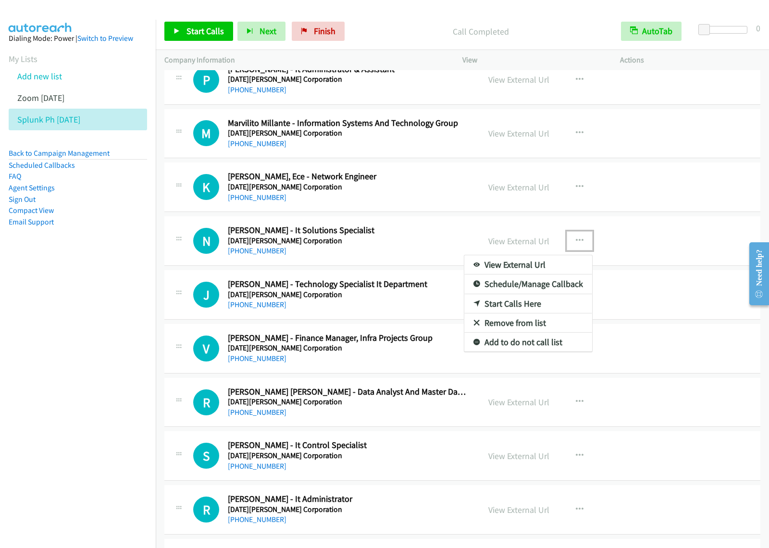
click at [531, 272] on link "View External Url" at bounding box center [528, 264] width 128 height 19
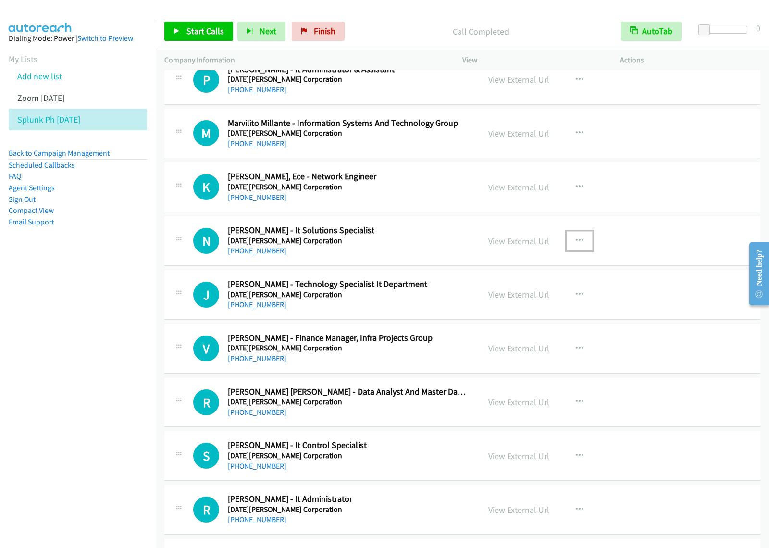
scroll to position [2042, 0]
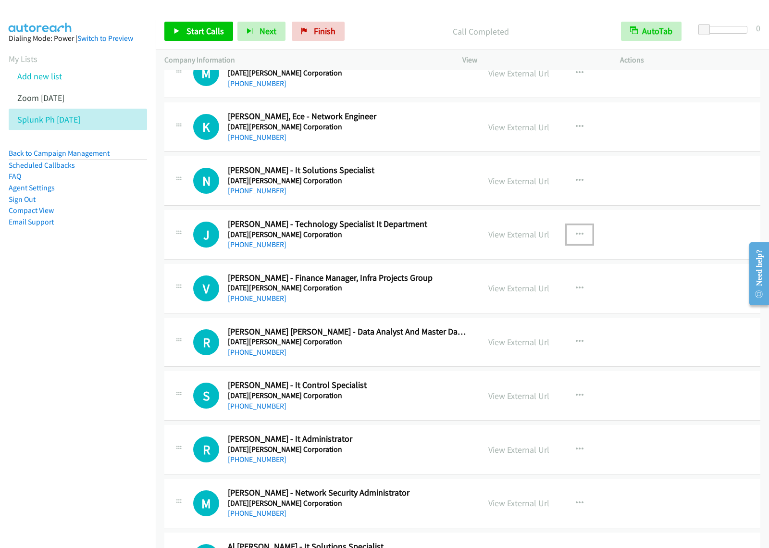
click at [576, 237] on icon "button" at bounding box center [580, 235] width 8 height 8
click at [539, 262] on link "View External Url" at bounding box center [528, 258] width 128 height 19
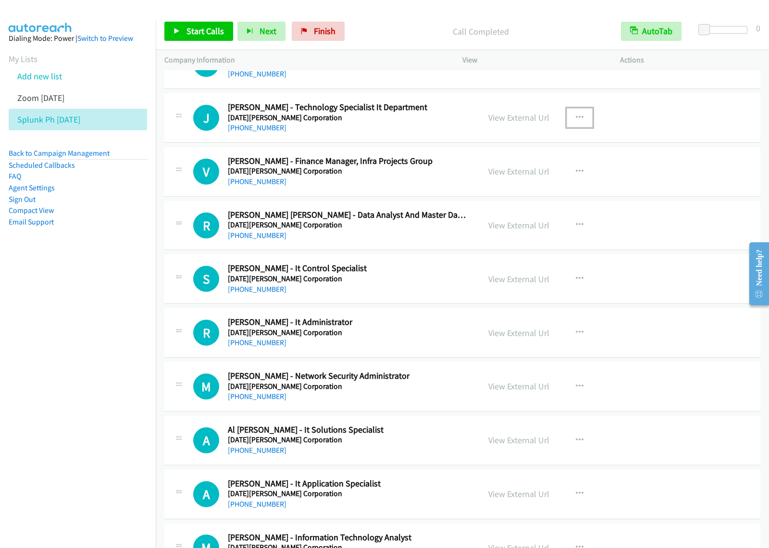
scroll to position [2162, 0]
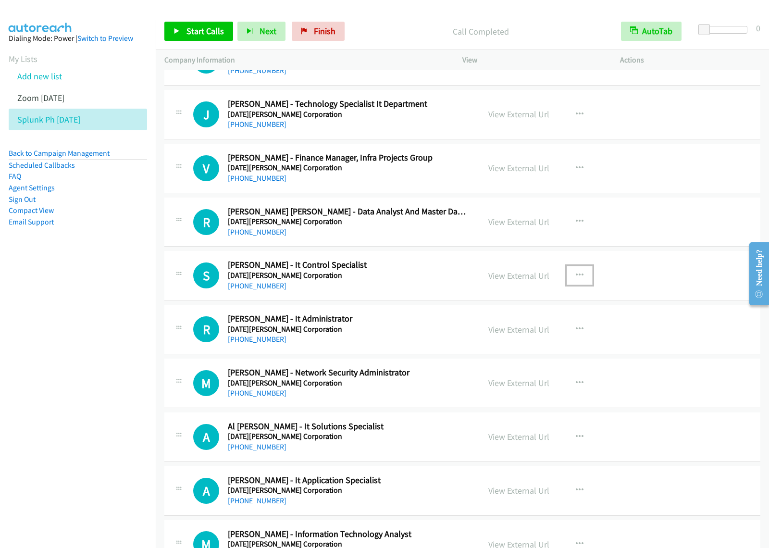
click at [576, 279] on icon "button" at bounding box center [580, 275] width 8 height 8
click at [543, 306] on link "View External Url" at bounding box center [528, 299] width 128 height 19
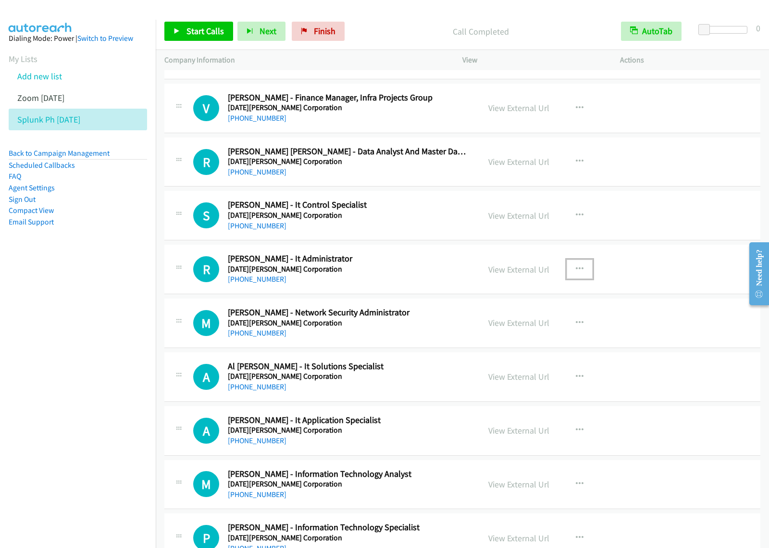
click at [576, 270] on icon "button" at bounding box center [580, 269] width 8 height 8
click at [546, 295] on link "View External Url" at bounding box center [528, 292] width 128 height 19
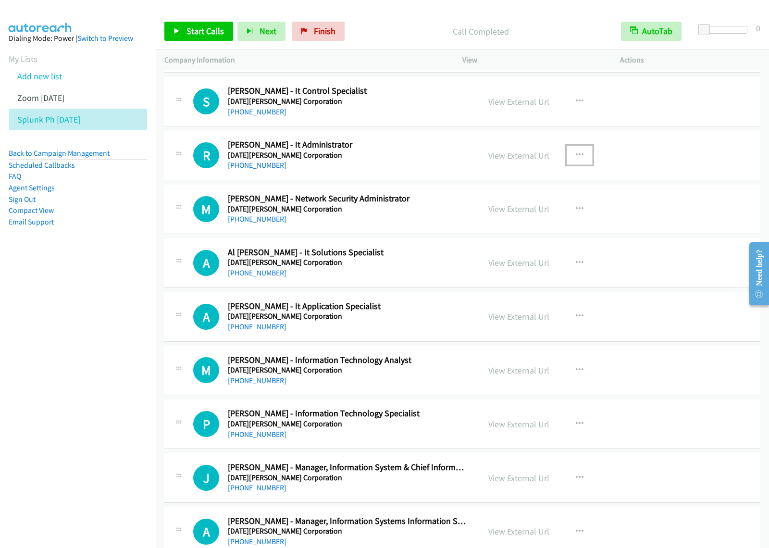
scroll to position [2342, 0]
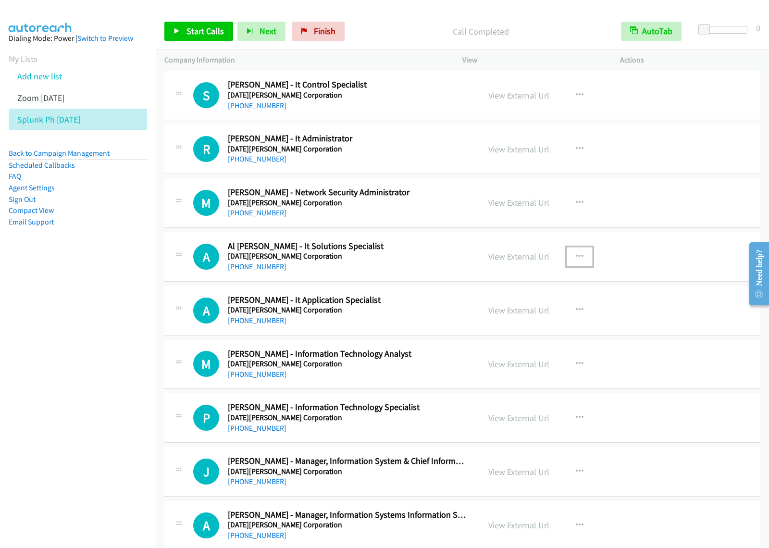
click at [579, 260] on button "button" at bounding box center [579, 256] width 26 height 19
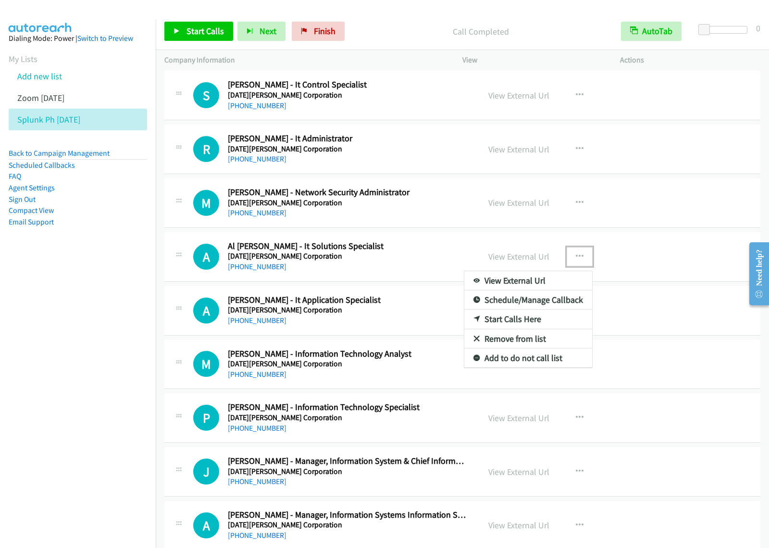
click at [527, 285] on link "View External Url" at bounding box center [528, 280] width 128 height 19
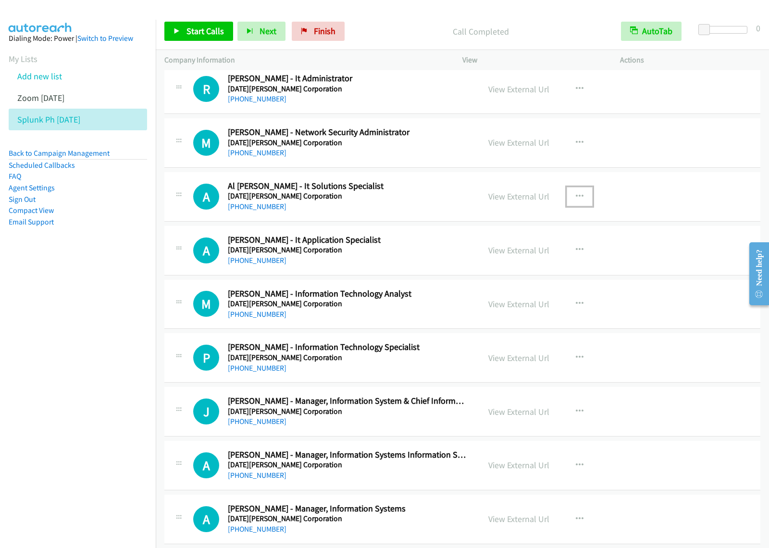
scroll to position [2462, 0]
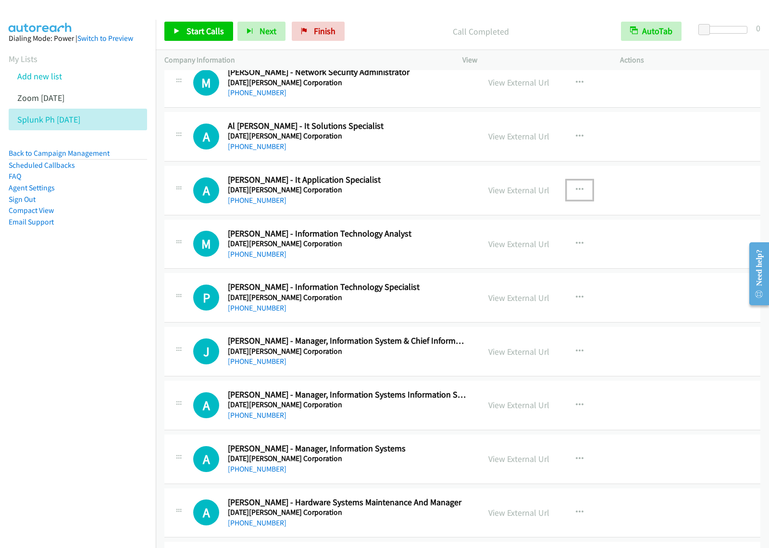
click at [579, 195] on button "button" at bounding box center [579, 189] width 26 height 19
click at [558, 221] on link "View External Url" at bounding box center [528, 214] width 128 height 19
click at [579, 245] on button "button" at bounding box center [579, 243] width 26 height 19
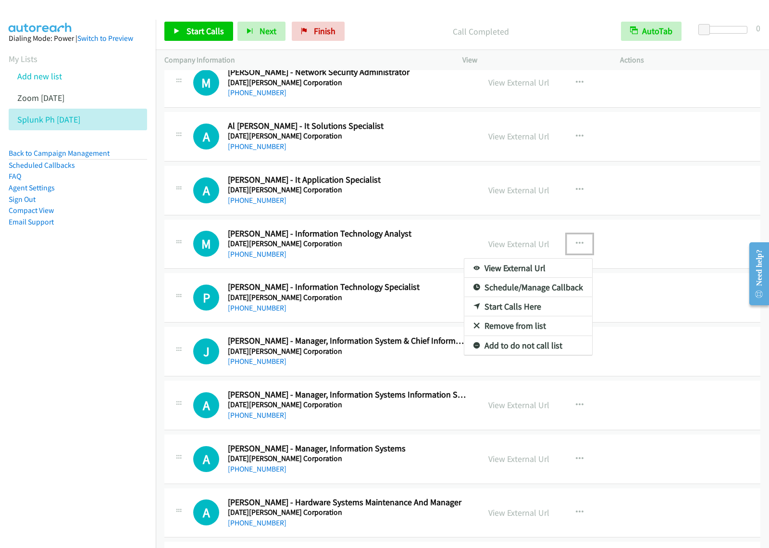
click at [541, 277] on link "View External Url" at bounding box center [528, 267] width 128 height 19
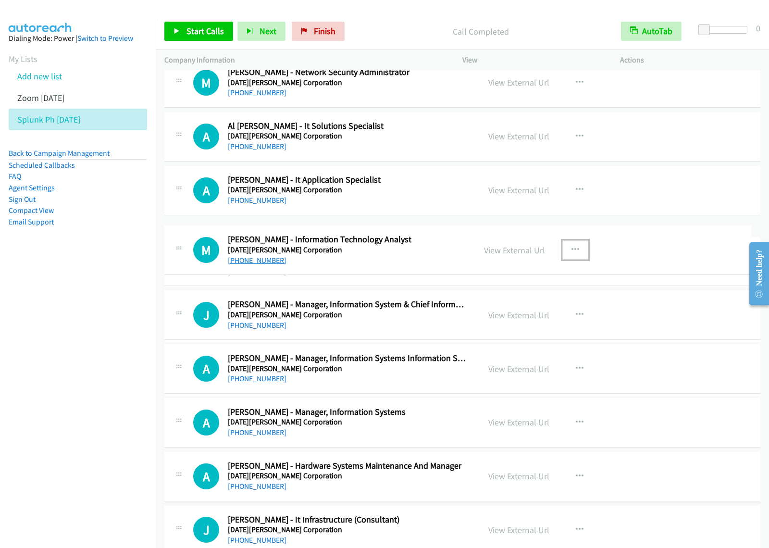
drag, startPoint x: 305, startPoint y: 251, endPoint x: 248, endPoint y: 260, distance: 57.9
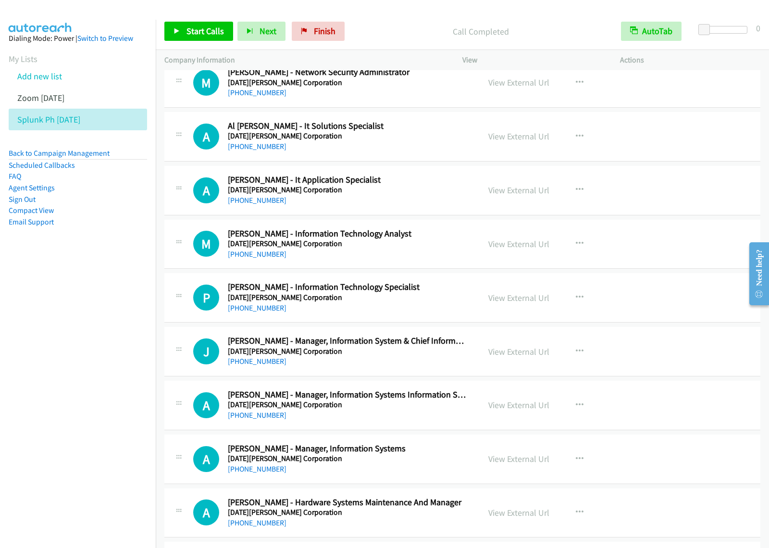
click at [319, 247] on h5 "[DATE][PERSON_NAME] Corporation" at bounding box center [347, 244] width 239 height 10
click at [576, 247] on icon "button" at bounding box center [580, 244] width 8 height 8
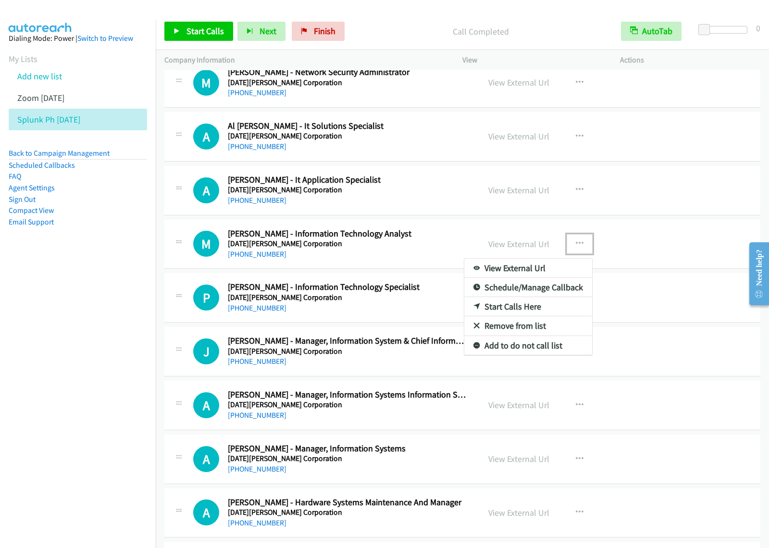
click at [373, 366] on div at bounding box center [384, 274] width 769 height 548
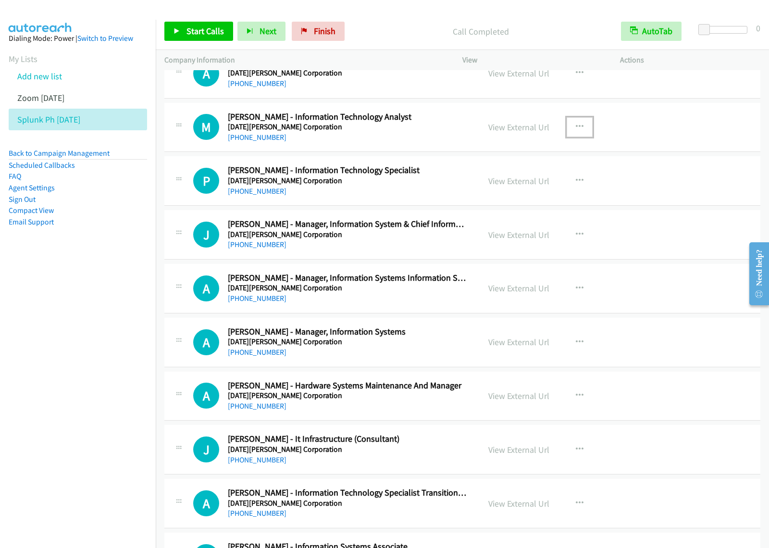
scroll to position [2582, 0]
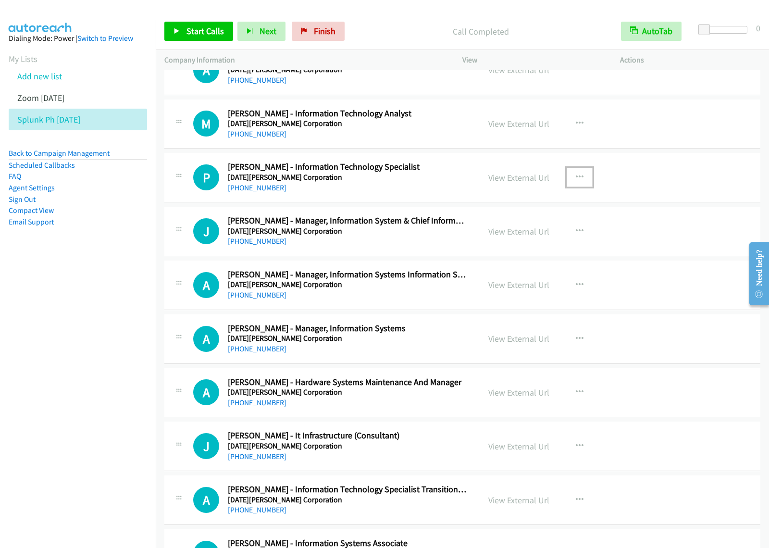
click at [576, 181] on icon "button" at bounding box center [580, 177] width 8 height 8
drag, startPoint x: 558, startPoint y: 207, endPoint x: 552, endPoint y: 211, distance: 7.9
click at [578, 179] on div at bounding box center [384, 274] width 769 height 548
click at [577, 180] on icon "button" at bounding box center [580, 177] width 8 height 8
click at [525, 210] on link "View External Url" at bounding box center [528, 201] width 128 height 19
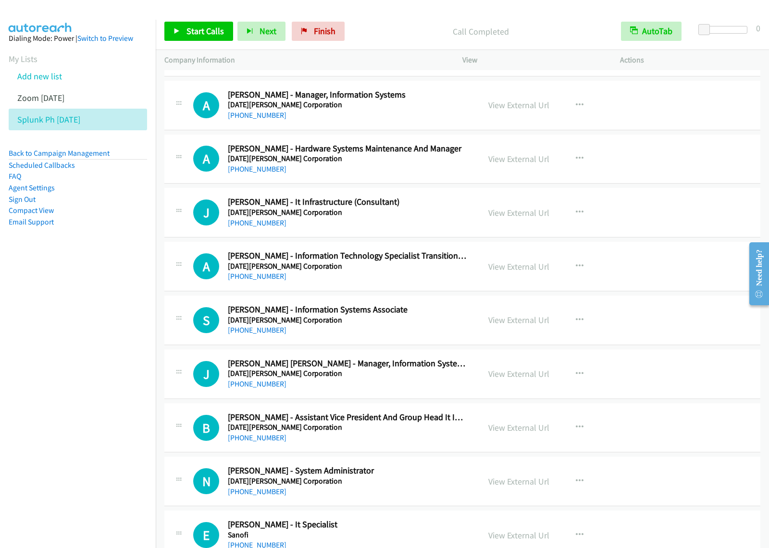
scroll to position [2823, 0]
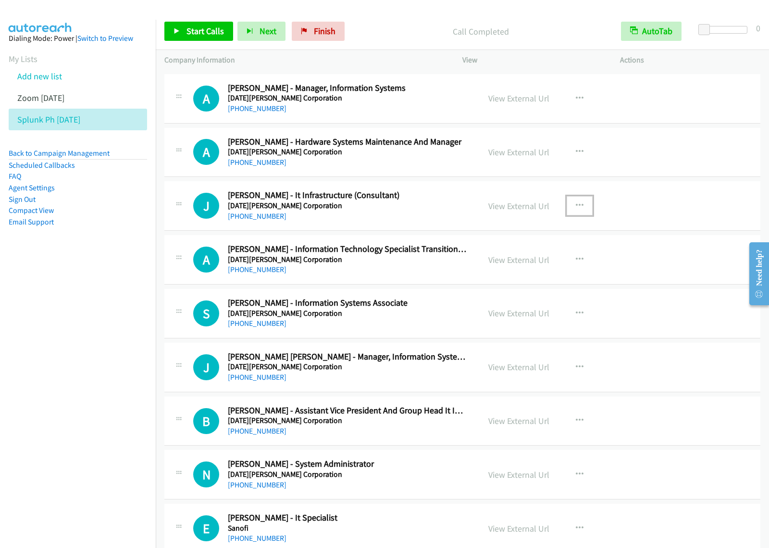
click at [576, 209] on icon "button" at bounding box center [580, 206] width 8 height 8
click at [537, 235] on link "View External Url" at bounding box center [528, 229] width 128 height 19
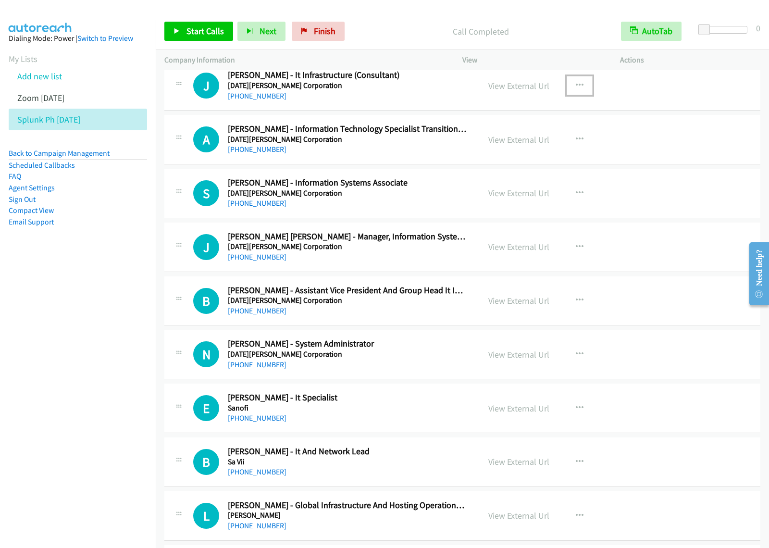
scroll to position [3003, 0]
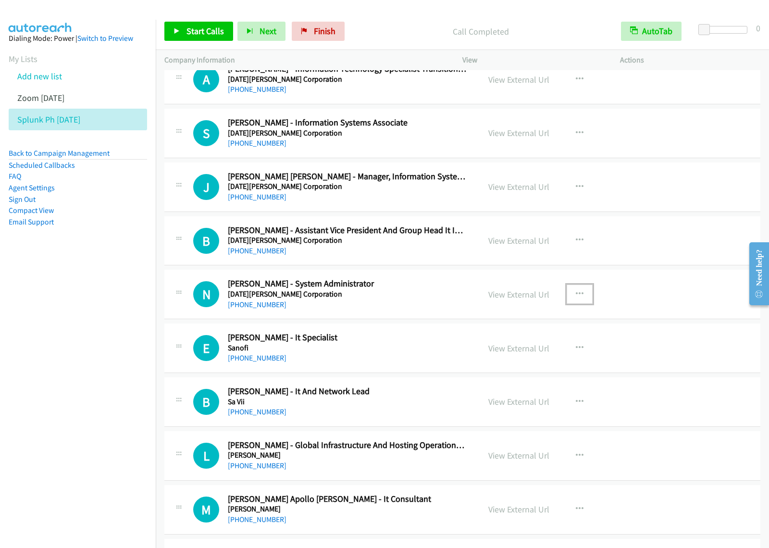
click at [576, 298] on icon "button" at bounding box center [580, 294] width 8 height 8
drag, startPoint x: 534, startPoint y: 325, endPoint x: 541, endPoint y: 323, distance: 6.5
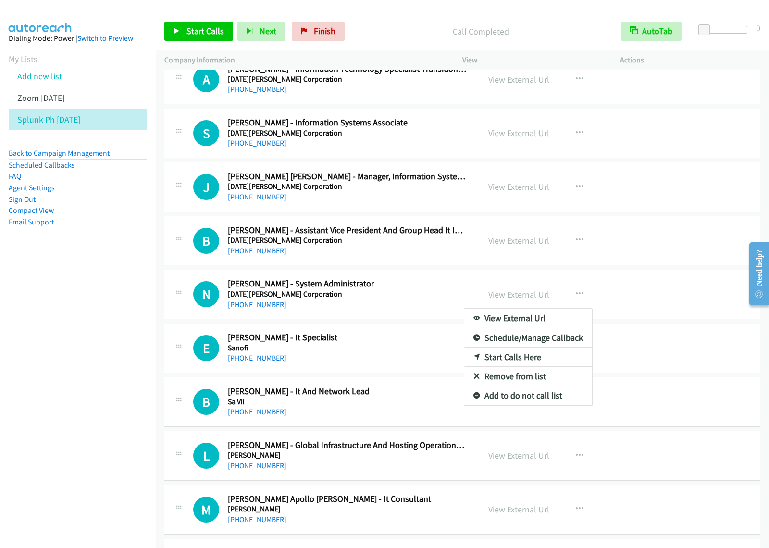
click at [514, 325] on link "View External Url" at bounding box center [528, 317] width 128 height 19
click at [576, 352] on icon "button" at bounding box center [580, 348] width 8 height 8
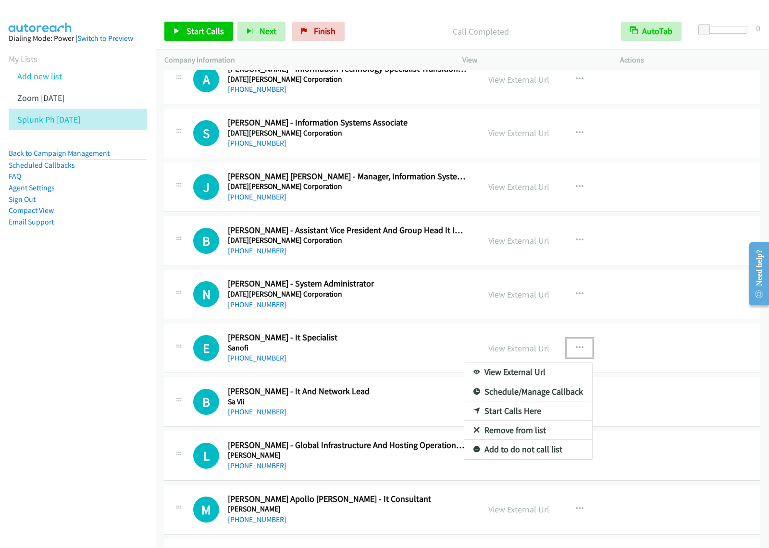
click at [535, 378] on link "View External Url" at bounding box center [528, 371] width 128 height 19
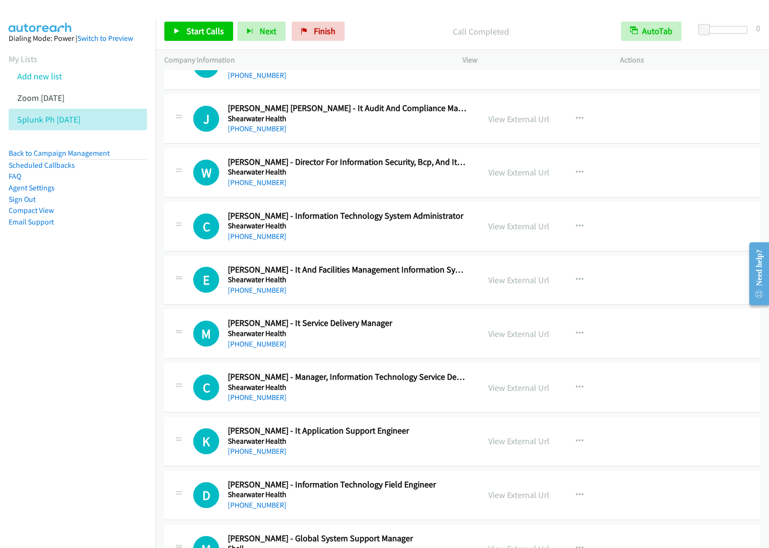
scroll to position [3603, 0]
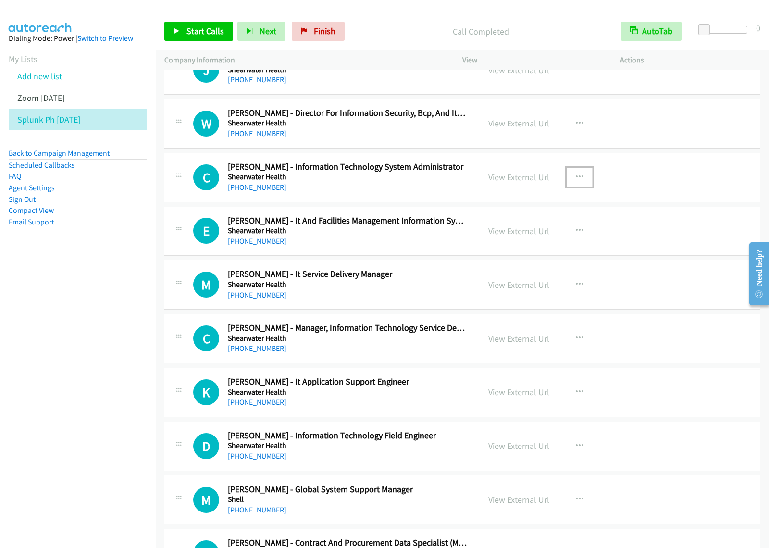
click at [585, 183] on button "button" at bounding box center [579, 177] width 26 height 19
click at [553, 208] on link "View External Url" at bounding box center [528, 201] width 128 height 19
click at [578, 288] on icon "button" at bounding box center [580, 285] width 8 height 8
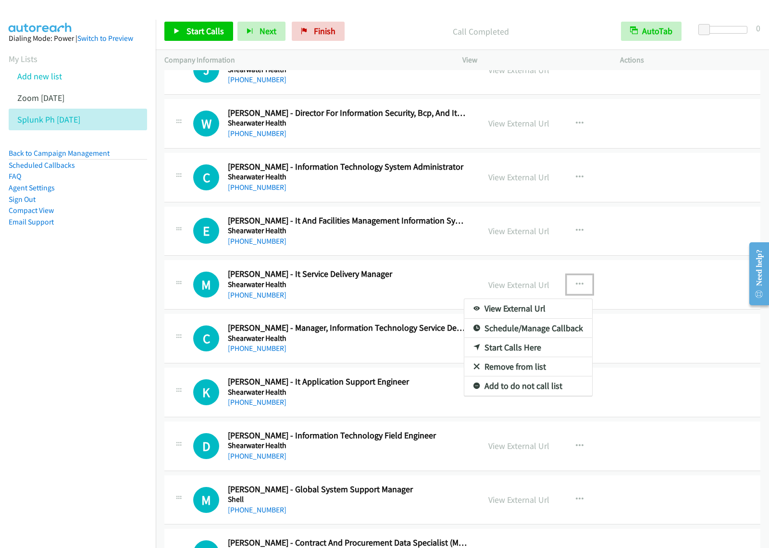
click at [539, 315] on link "View External Url" at bounding box center [528, 308] width 128 height 19
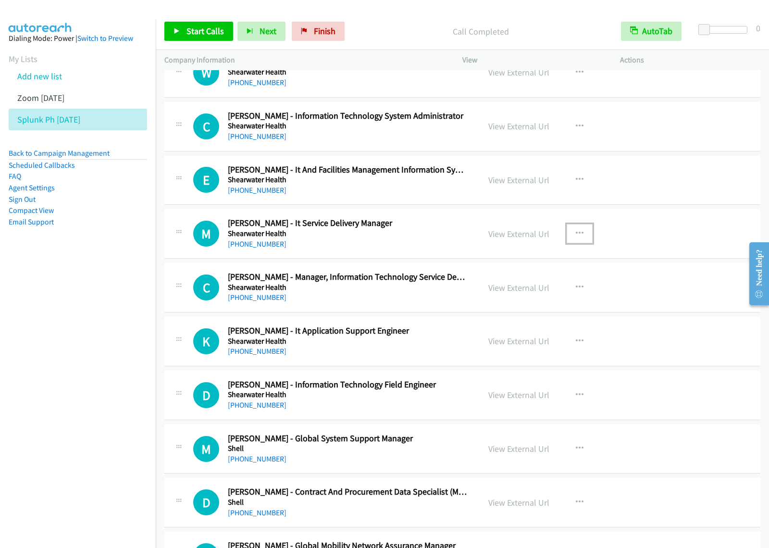
scroll to position [3723, 0]
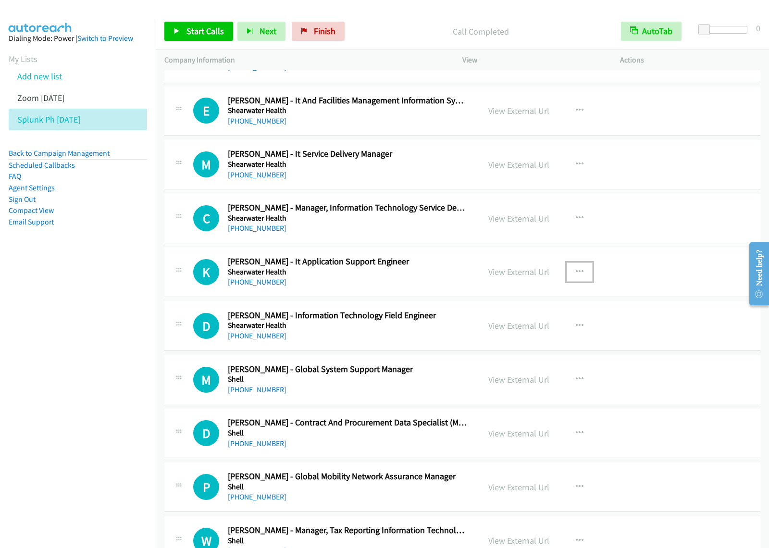
click at [580, 277] on button "button" at bounding box center [579, 271] width 26 height 19
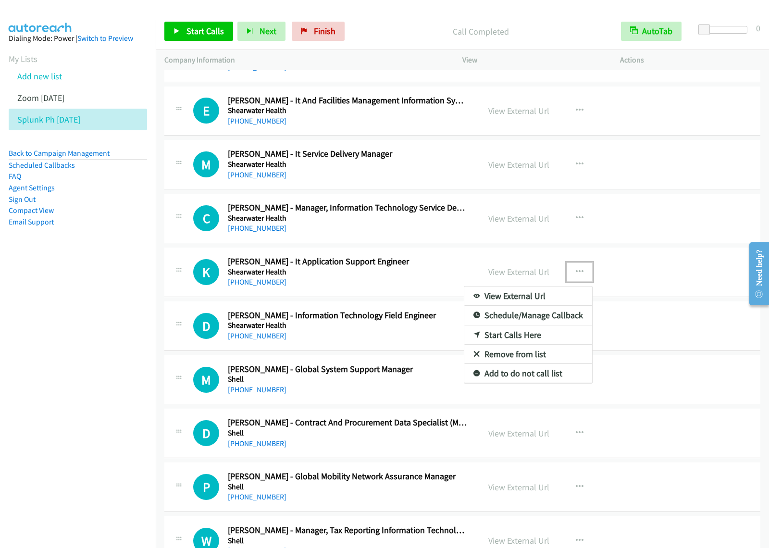
click at [557, 303] on link "View External Url" at bounding box center [528, 295] width 128 height 19
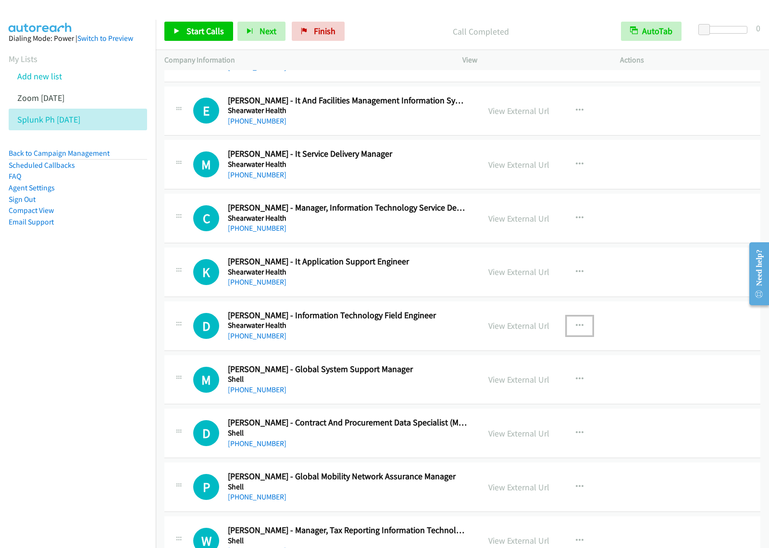
click at [576, 328] on icon "button" at bounding box center [580, 326] width 8 height 8
click at [545, 359] on link "View External Url" at bounding box center [528, 349] width 128 height 19
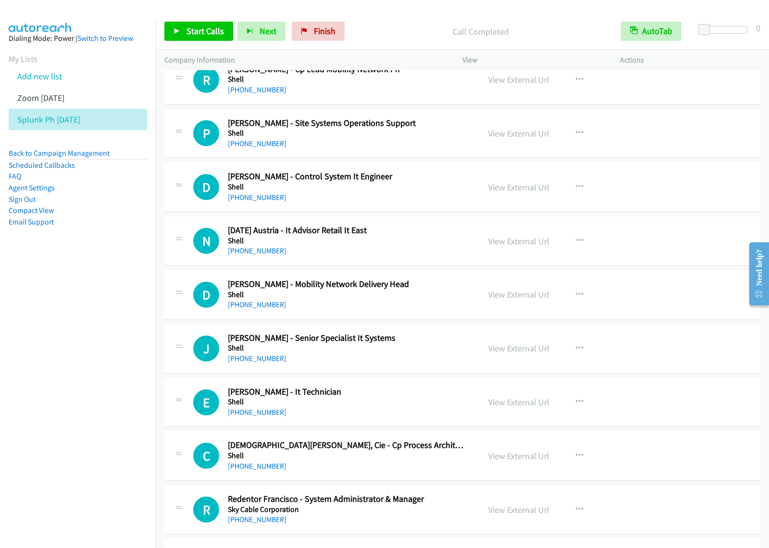
scroll to position [4564, 0]
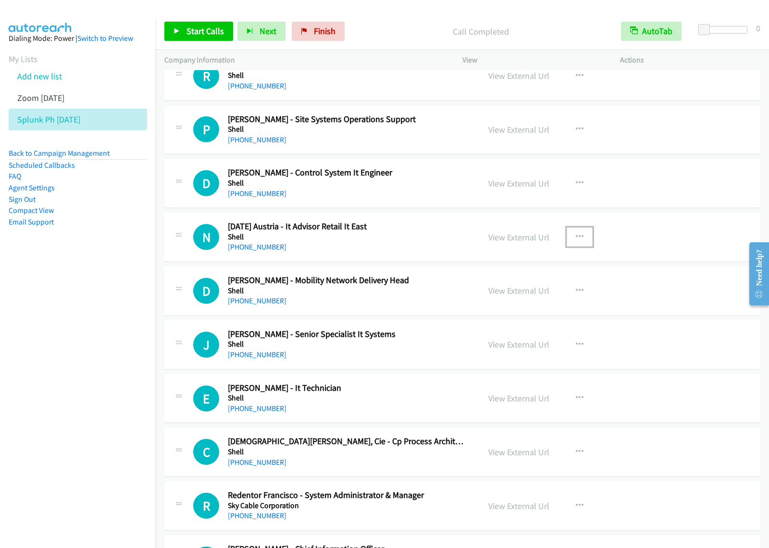
click at [576, 241] on icon "button" at bounding box center [580, 237] width 8 height 8
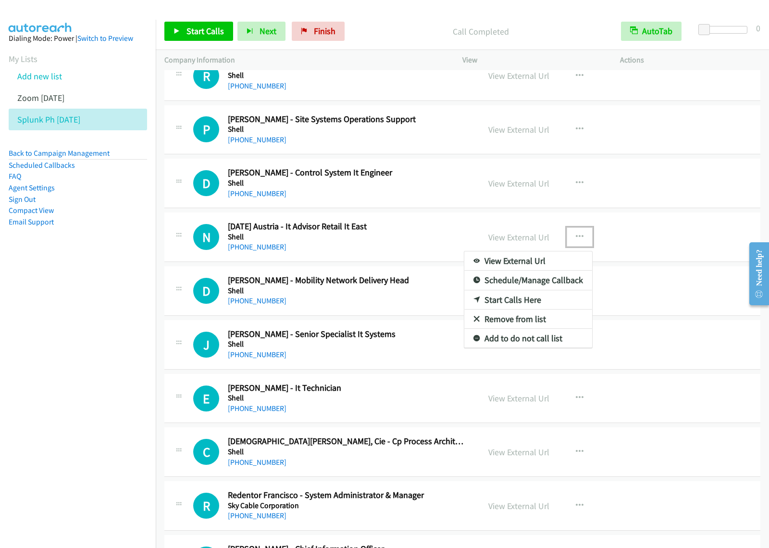
click at [555, 270] on link "View External Url" at bounding box center [528, 260] width 128 height 19
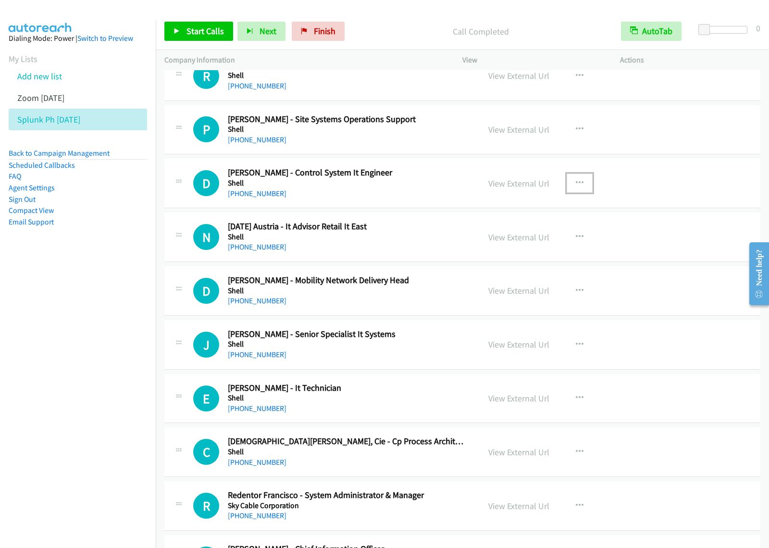
click at [576, 187] on icon "button" at bounding box center [580, 183] width 8 height 8
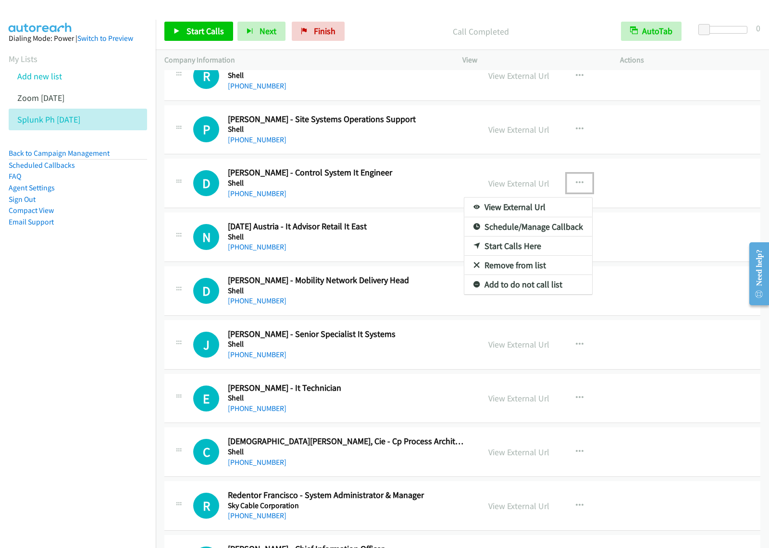
click at [553, 211] on link "View External Url" at bounding box center [528, 206] width 128 height 19
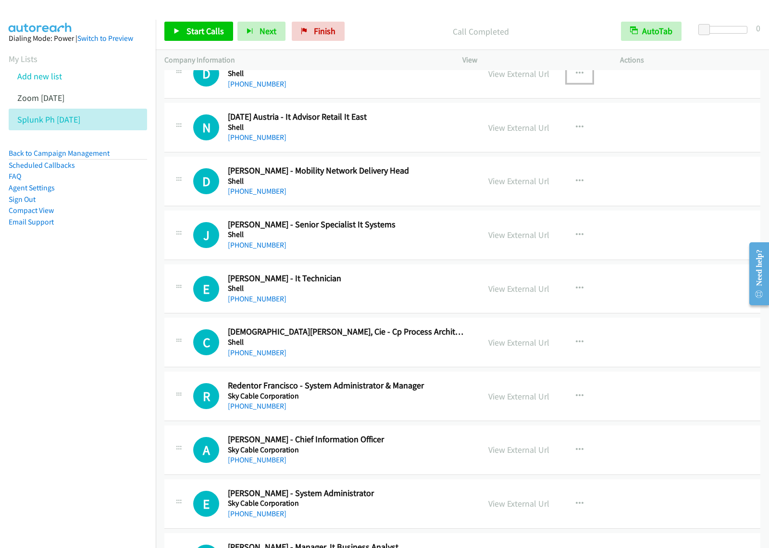
scroll to position [4684, 0]
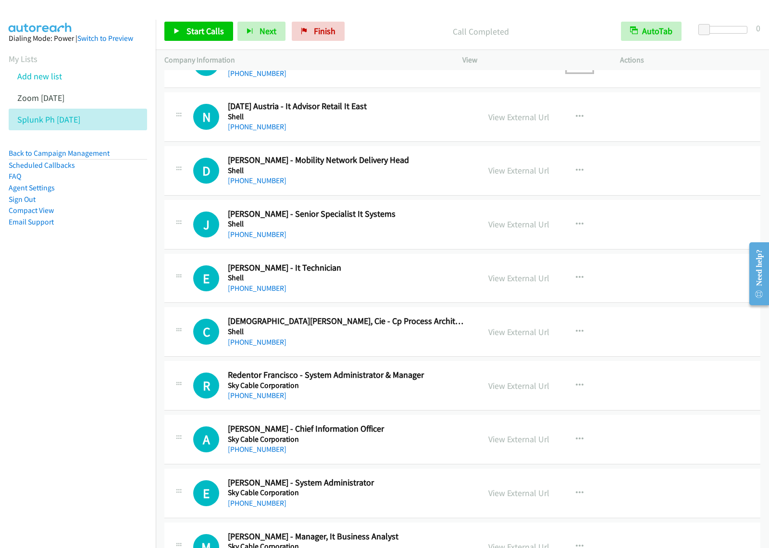
click at [431, 294] on div "[PHONE_NUMBER]" at bounding box center [347, 289] width 239 height 12
click at [582, 283] on button "button" at bounding box center [579, 277] width 26 height 19
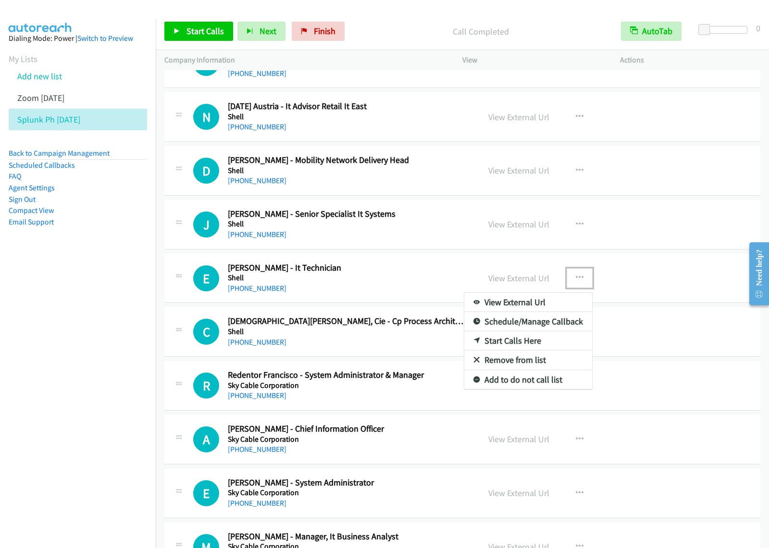
click at [543, 312] on link "View External Url" at bounding box center [528, 302] width 128 height 19
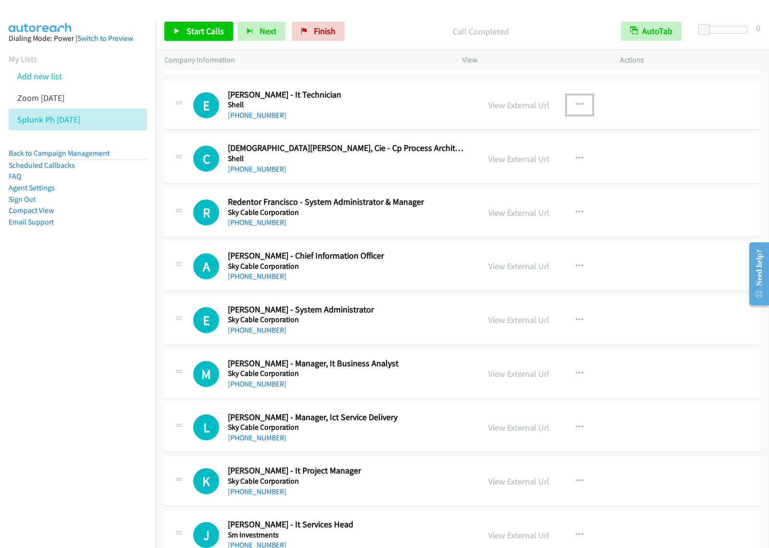
scroll to position [4865, 0]
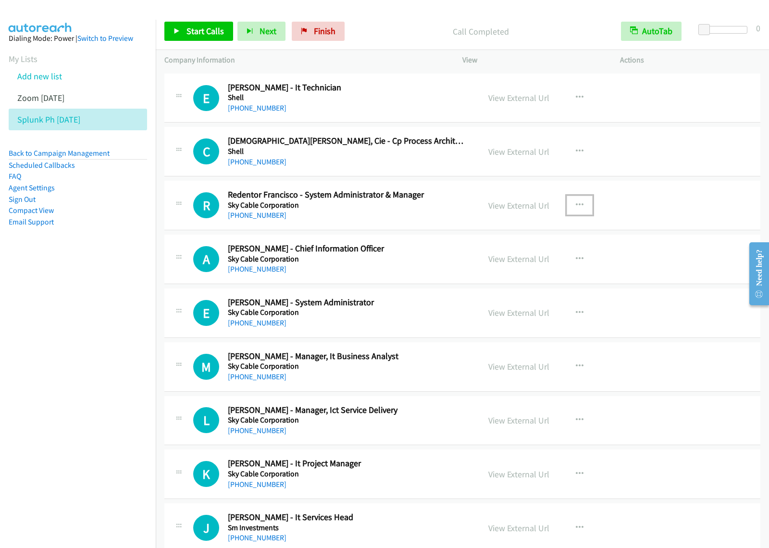
click at [579, 215] on button "button" at bounding box center [579, 205] width 26 height 19
click at [555, 237] on link "View External Url" at bounding box center [528, 229] width 128 height 19
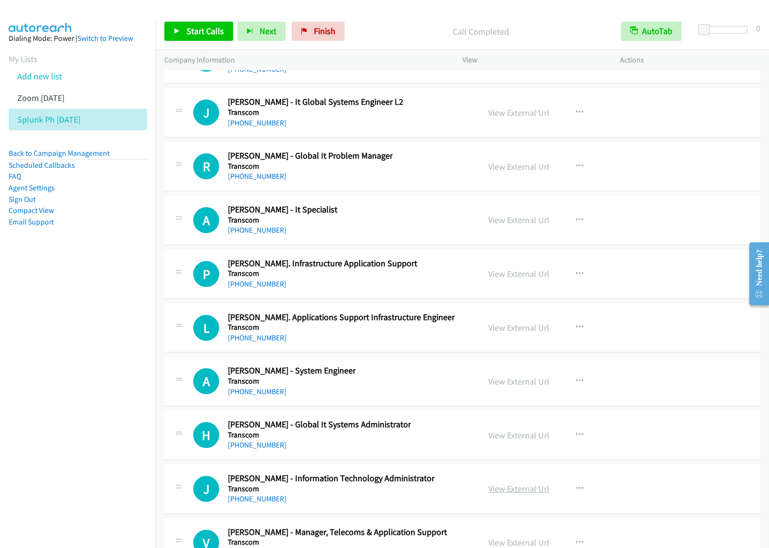
scroll to position [13212, 0]
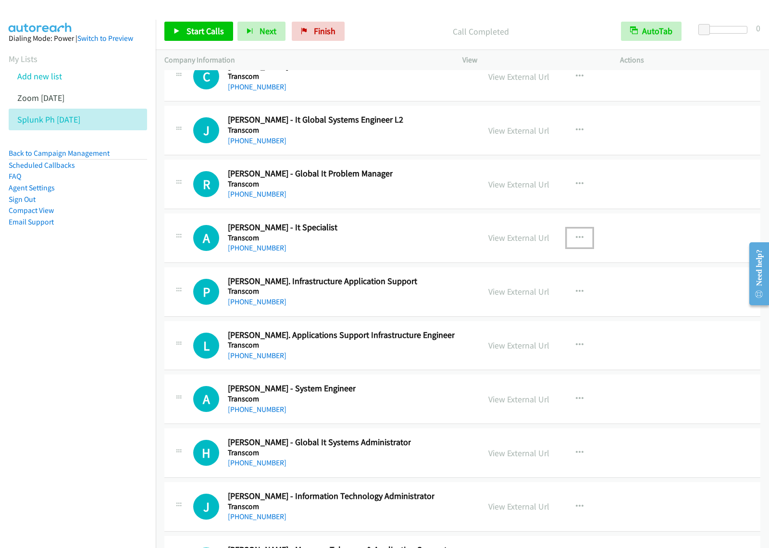
click at [576, 242] on icon "button" at bounding box center [580, 238] width 8 height 8
click at [527, 310] on link "Start Calls Here" at bounding box center [528, 300] width 128 height 19
click at [583, 247] on button "button" at bounding box center [579, 237] width 26 height 19
click at [546, 310] on link "Start Calls Here" at bounding box center [528, 300] width 128 height 19
click at [186, 31] on span "Start Calls" at bounding box center [204, 30] width 37 height 11
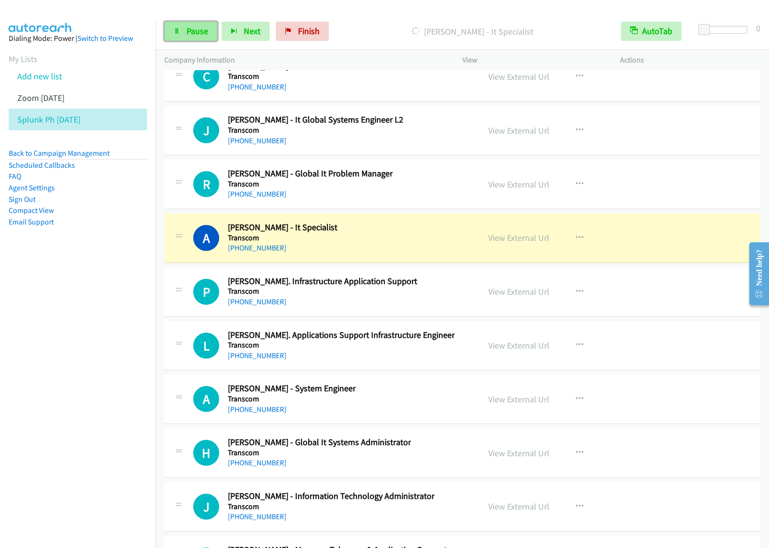
click at [188, 36] on span "Pause" at bounding box center [197, 30] width 22 height 11
click at [578, 242] on icon "button" at bounding box center [580, 238] width 8 height 8
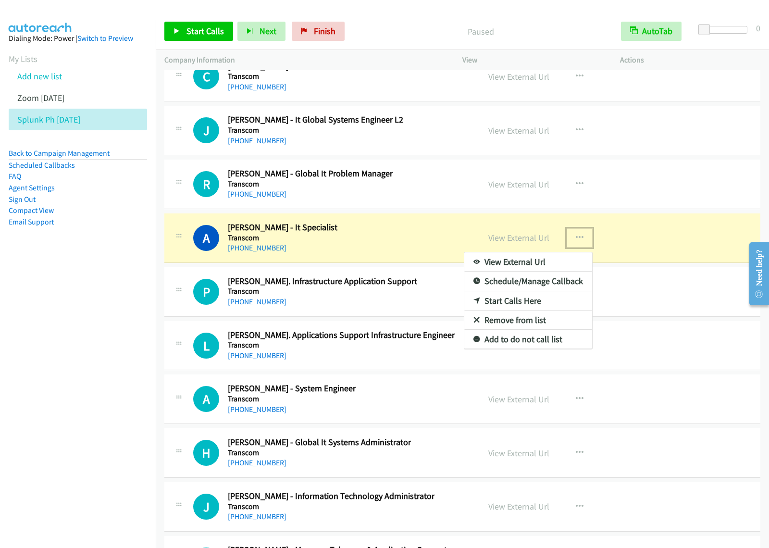
click at [522, 271] on link "View External Url" at bounding box center [528, 261] width 128 height 19
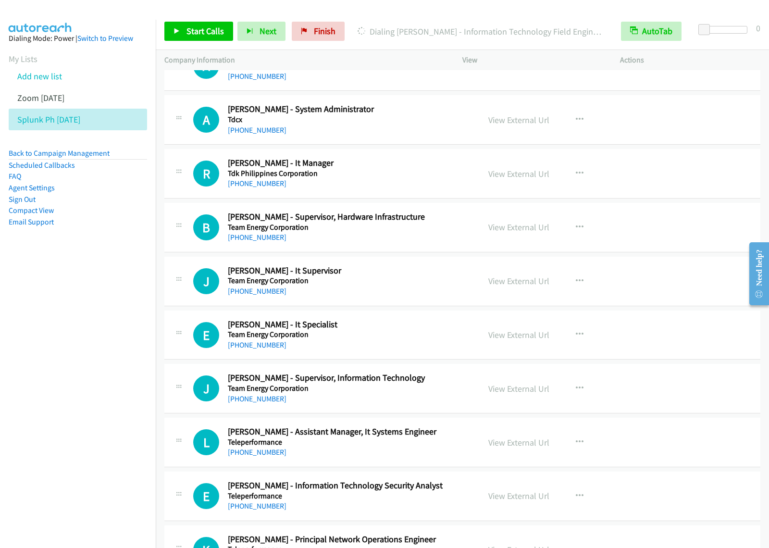
scroll to position [9776, 0]
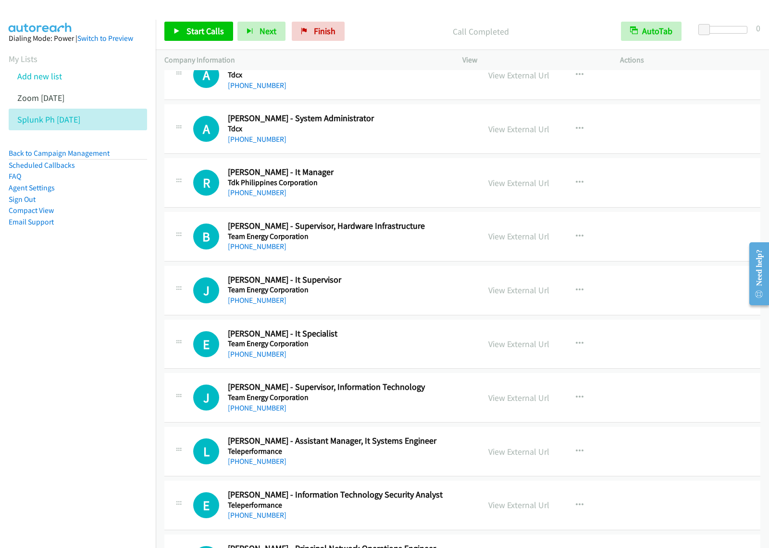
click at [121, 310] on nav "Dialing Mode: Power | Switch to Preview My Lists Add new list Zoom [DATE] Splun…" at bounding box center [78, 294] width 156 height 548
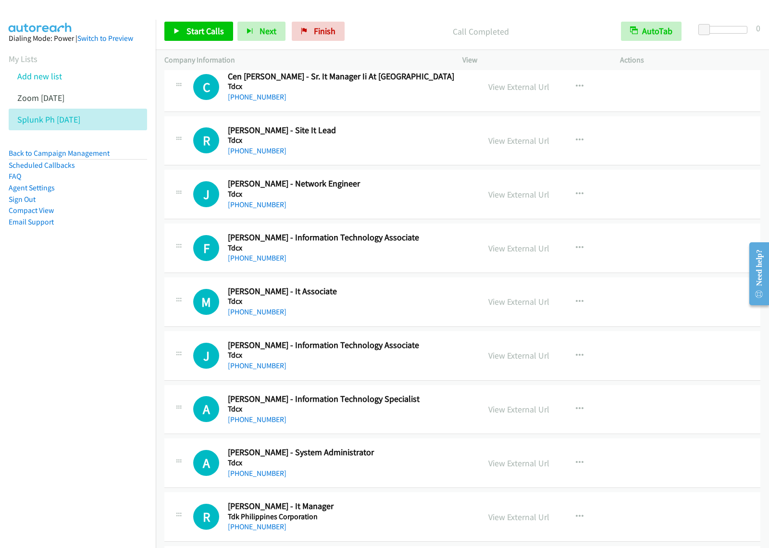
scroll to position [9415, 0]
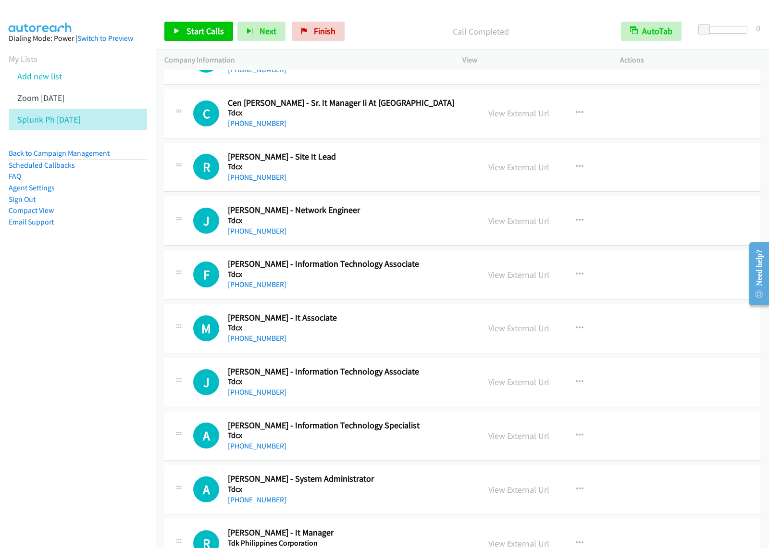
click at [410, 225] on h5 "Tdcx" at bounding box center [347, 221] width 239 height 10
click at [581, 176] on button "button" at bounding box center [579, 166] width 26 height 19
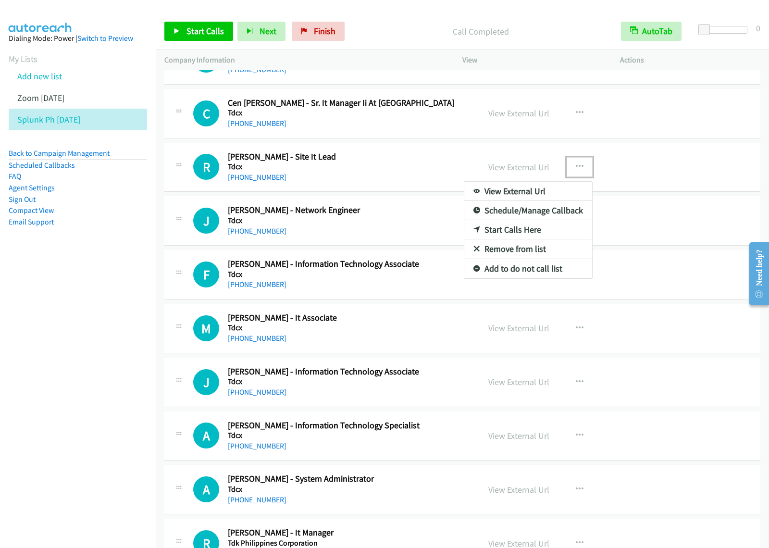
click at [532, 239] on link "Start Calls Here" at bounding box center [528, 229] width 128 height 19
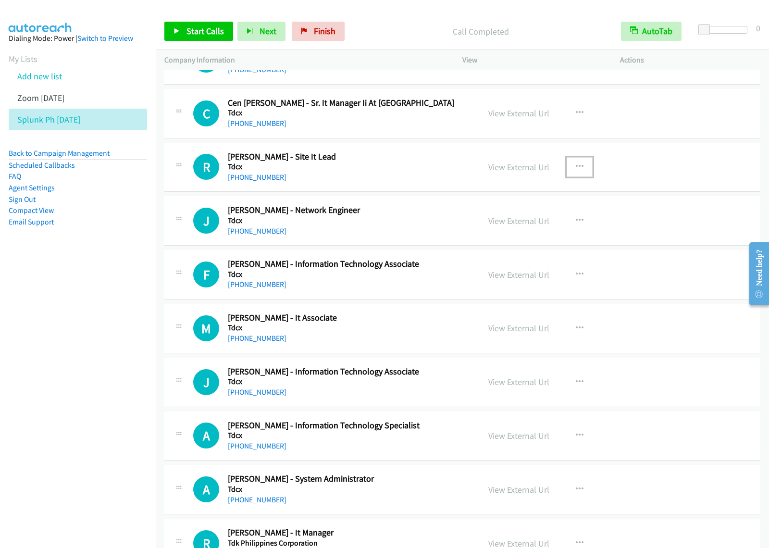
click at [576, 171] on icon "button" at bounding box center [580, 167] width 8 height 8
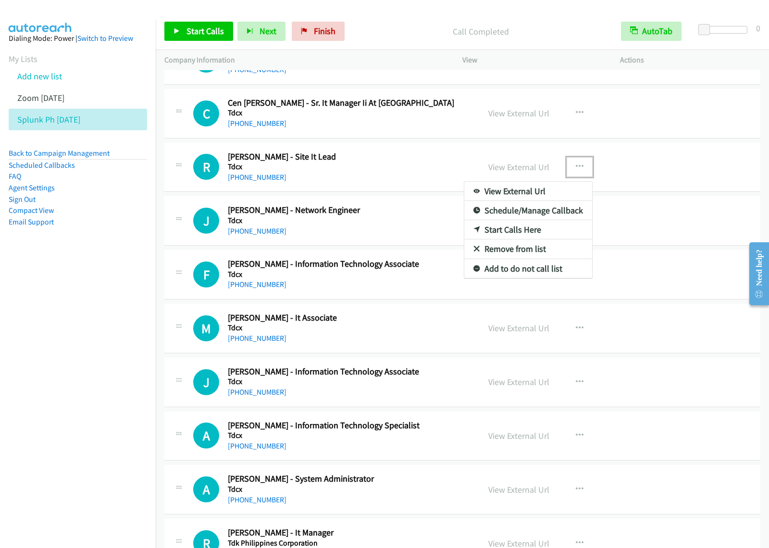
click at [531, 239] on link "Start Calls Here" at bounding box center [528, 229] width 128 height 19
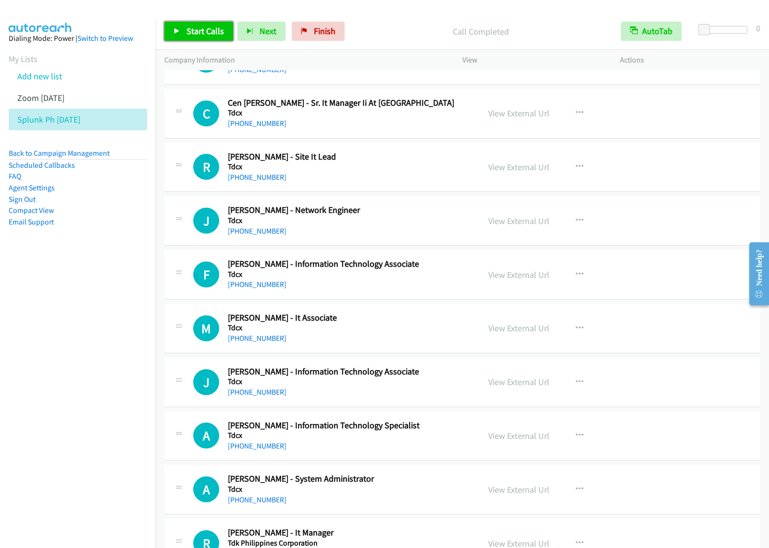
click at [207, 28] on span "Start Calls" at bounding box center [204, 30] width 37 height 11
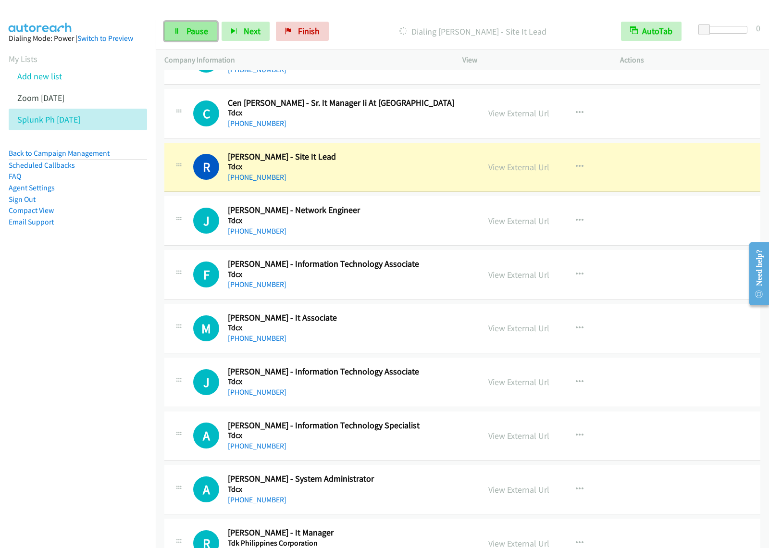
click at [176, 34] on icon at bounding box center [176, 31] width 7 height 7
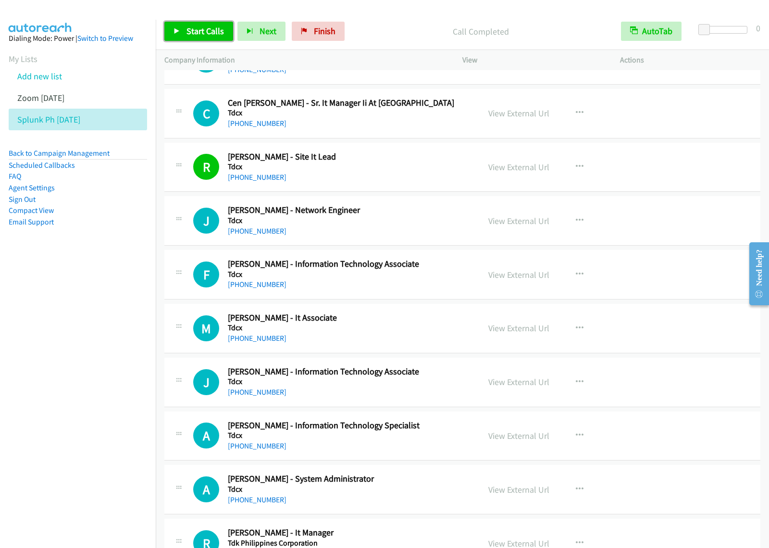
click at [205, 35] on span "Start Calls" at bounding box center [204, 30] width 37 height 11
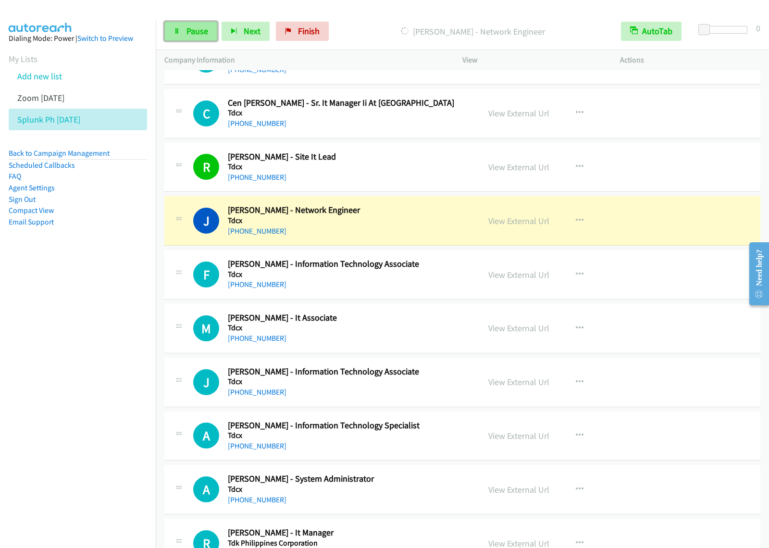
click at [198, 34] on span "Pause" at bounding box center [197, 30] width 22 height 11
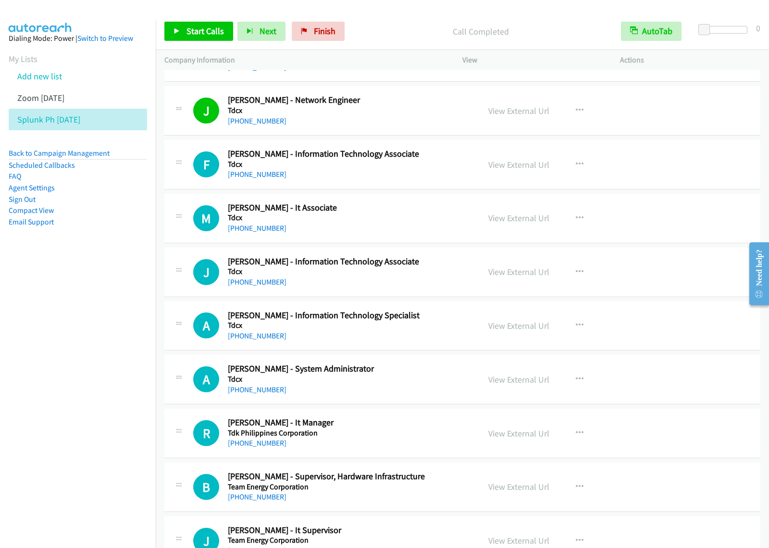
scroll to position [9535, 0]
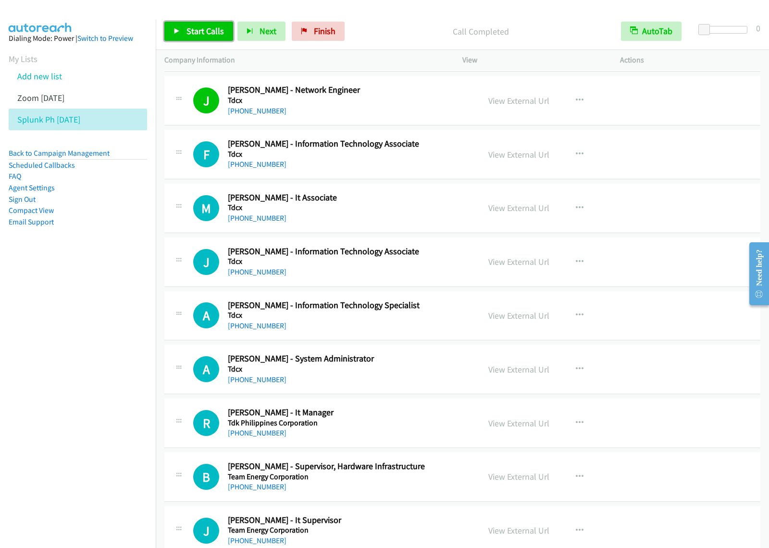
click at [217, 35] on span "Start Calls" at bounding box center [204, 30] width 37 height 11
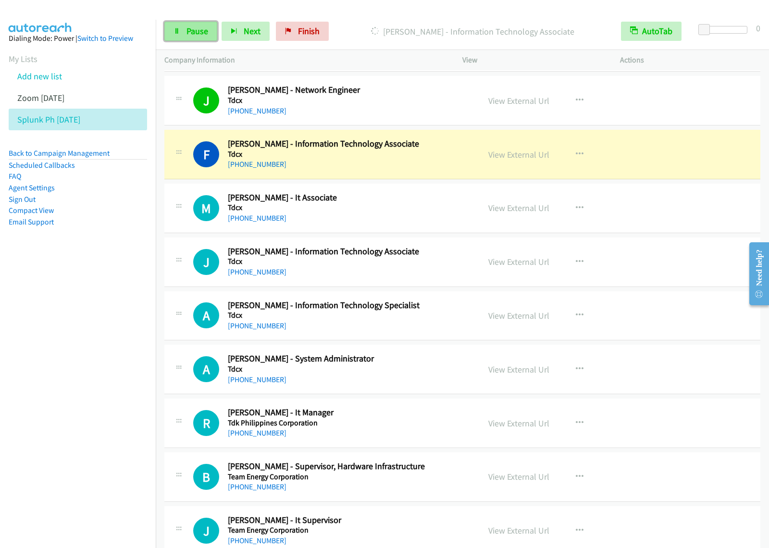
click at [181, 32] on link "Pause" at bounding box center [190, 31] width 53 height 19
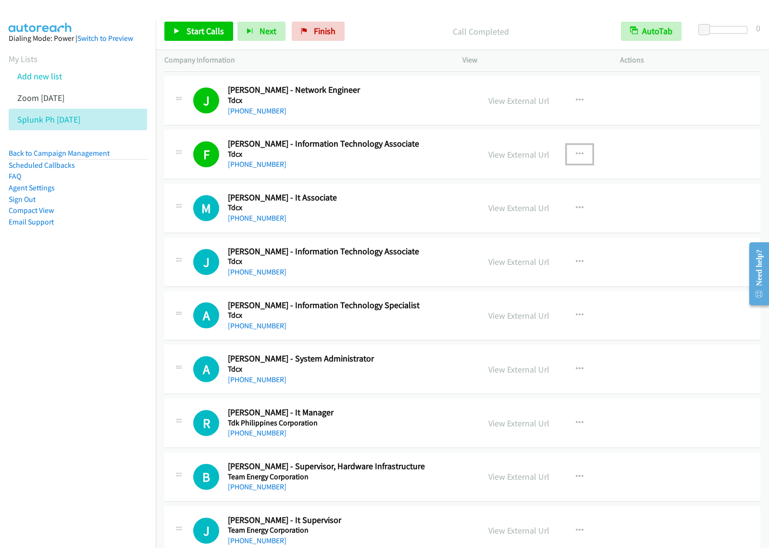
click at [576, 158] on icon "button" at bounding box center [580, 154] width 8 height 8
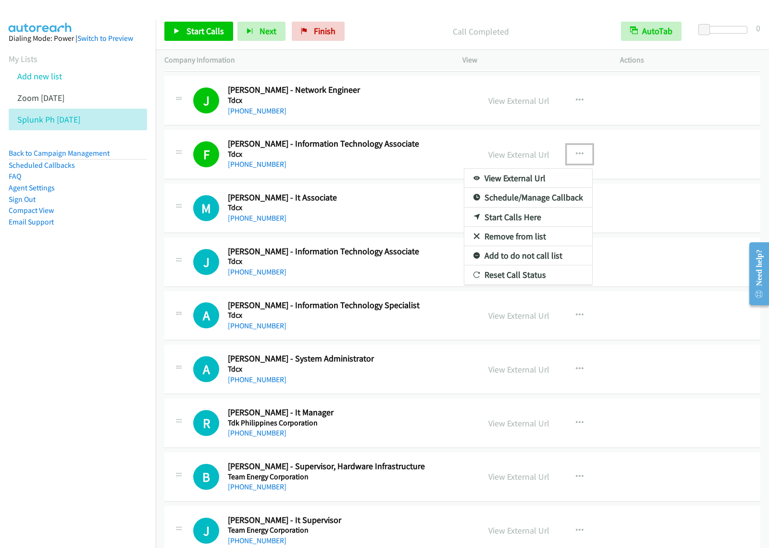
click at [527, 188] on link "View External Url" at bounding box center [528, 178] width 128 height 19
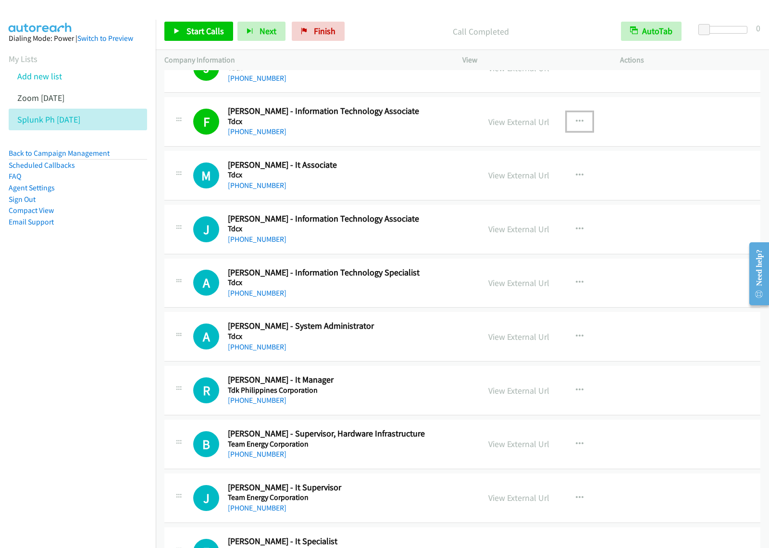
scroll to position [9596, 0]
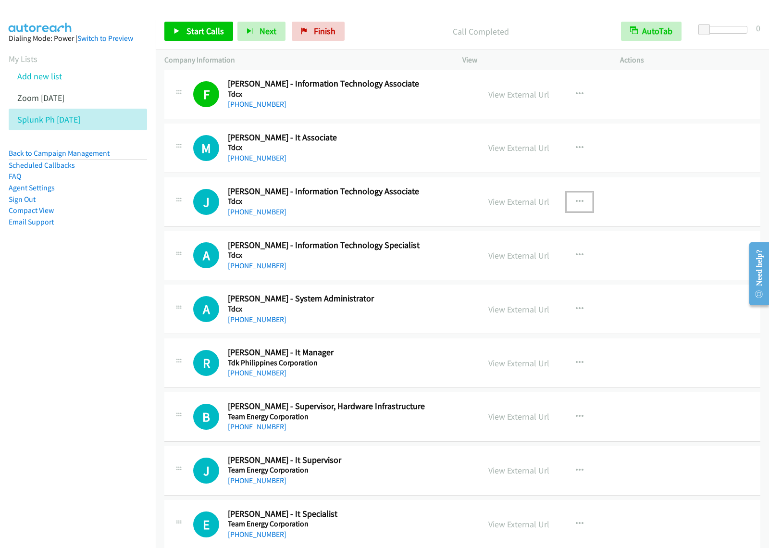
click at [576, 206] on icon "button" at bounding box center [580, 202] width 8 height 8
click at [542, 274] on link "Start Calls Here" at bounding box center [528, 264] width 128 height 19
click at [576, 206] on icon "button" at bounding box center [580, 202] width 8 height 8
click at [548, 274] on link "Start Calls Here" at bounding box center [528, 264] width 128 height 19
click at [219, 30] on span "Start Calls" at bounding box center [204, 30] width 37 height 11
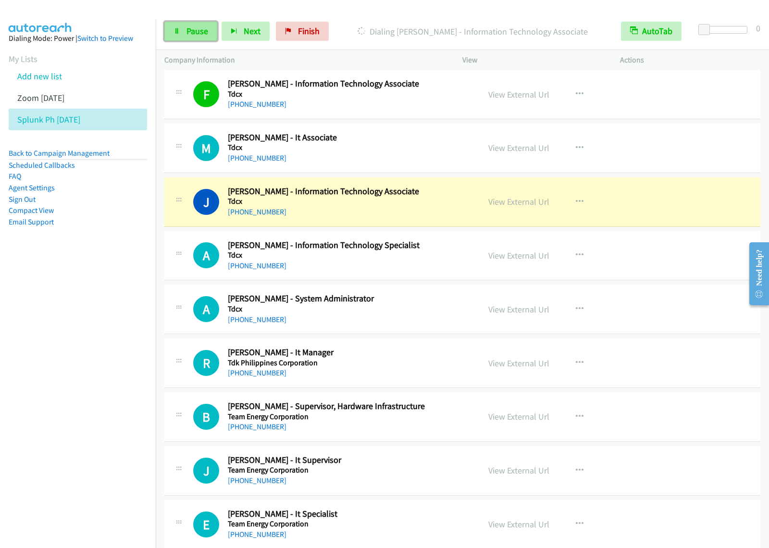
drag, startPoint x: 203, startPoint y: 36, endPoint x: 212, endPoint y: 34, distance: 9.3
click at [203, 36] on span "Pause" at bounding box center [197, 30] width 22 height 11
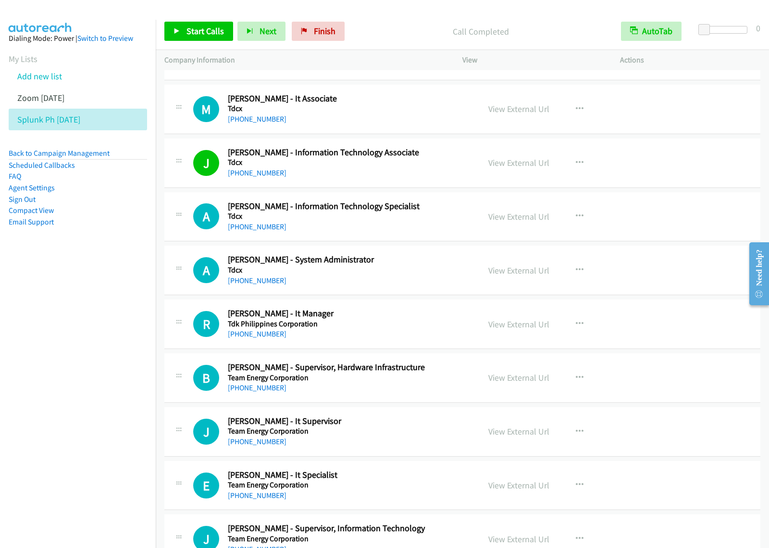
scroll to position [9656, 0]
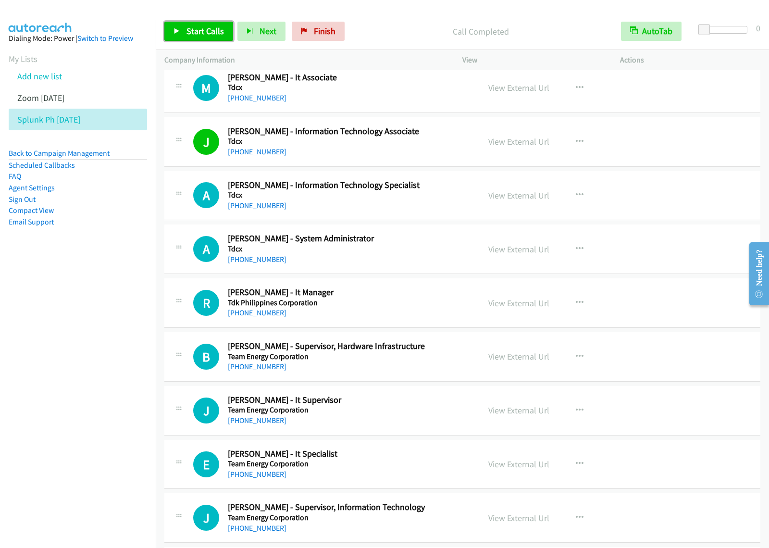
click at [199, 31] on span "Start Calls" at bounding box center [204, 30] width 37 height 11
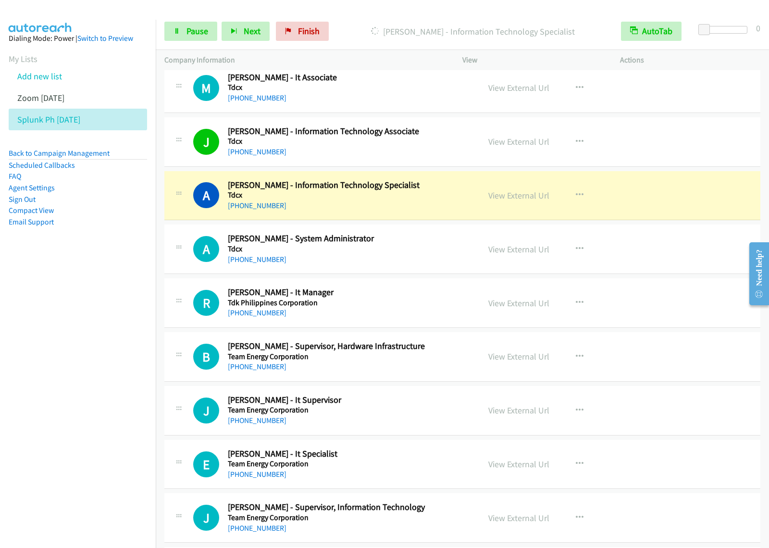
drag, startPoint x: 81, startPoint y: 296, endPoint x: 117, endPoint y: 280, distance: 39.8
click at [82, 297] on nav "Dialing Mode: Power | Switch to Preview My Lists Add new list Zoom [DATE] Splun…" at bounding box center [78, 294] width 156 height 548
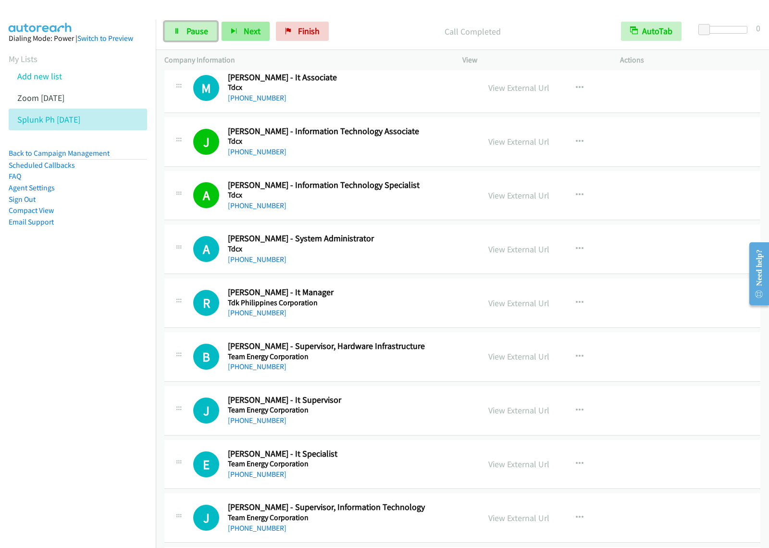
drag, startPoint x: 190, startPoint y: 35, endPoint x: 236, endPoint y: 33, distance: 46.2
click at [190, 35] on span "Pause" at bounding box center [197, 30] width 22 height 11
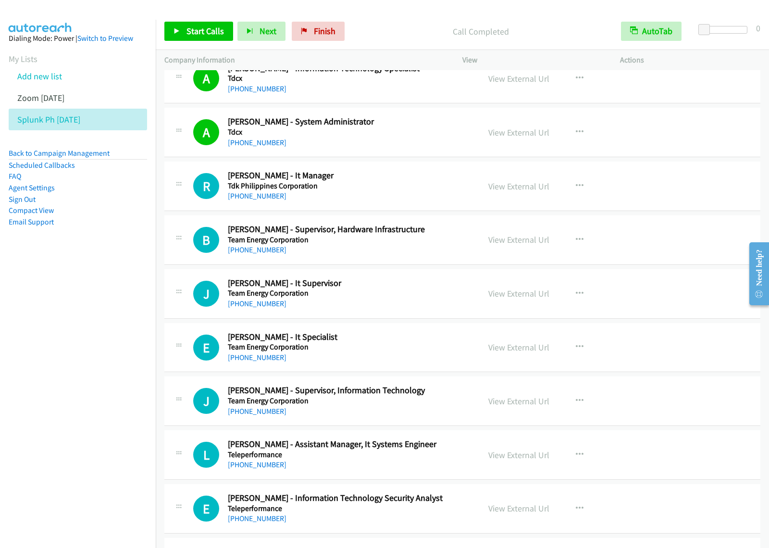
scroll to position [9776, 0]
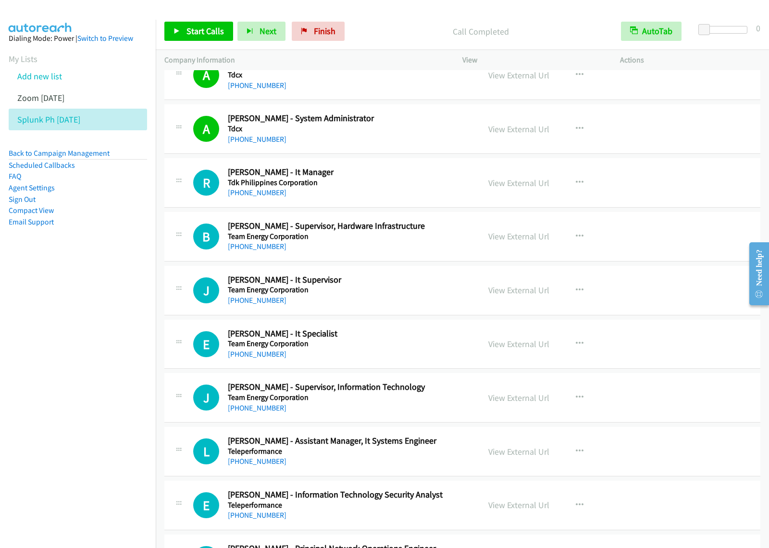
click at [409, 178] on h2 "[PERSON_NAME] - It Manager" at bounding box center [347, 172] width 239 height 11
click at [576, 186] on icon "button" at bounding box center [580, 183] width 8 height 8
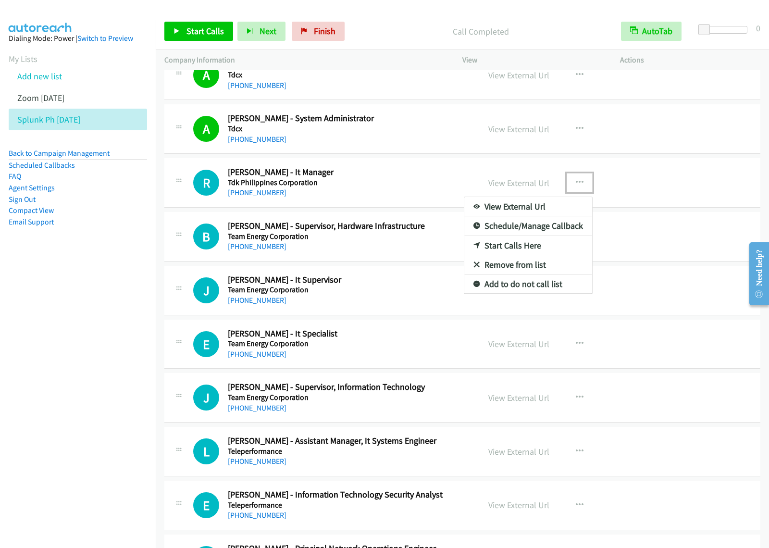
click at [494, 255] on link "Start Calls Here" at bounding box center [528, 245] width 128 height 19
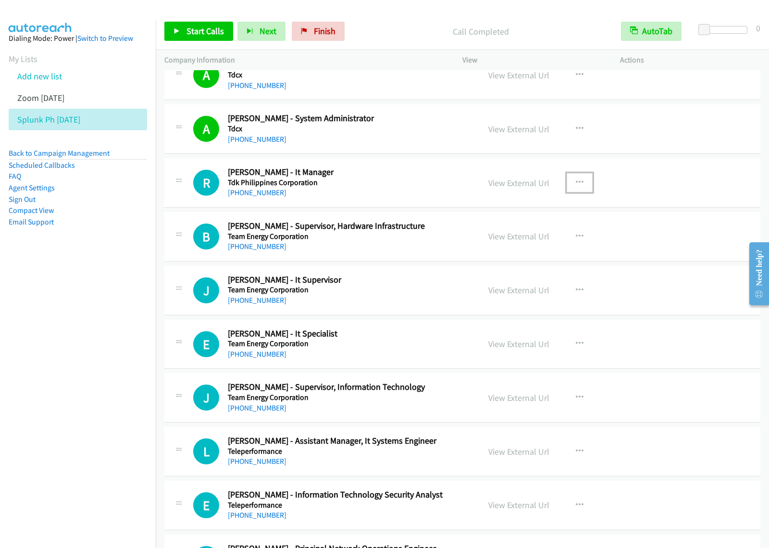
click at [577, 192] on button "button" at bounding box center [579, 182] width 26 height 19
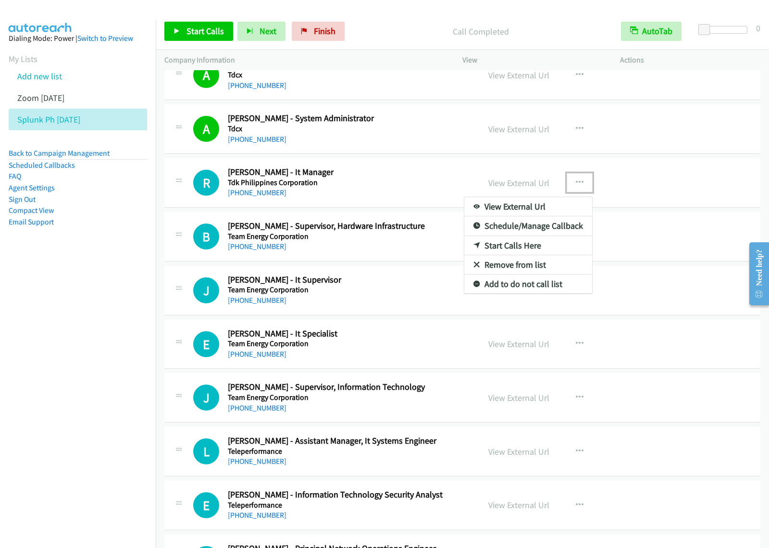
click at [544, 255] on link "Start Calls Here" at bounding box center [528, 245] width 128 height 19
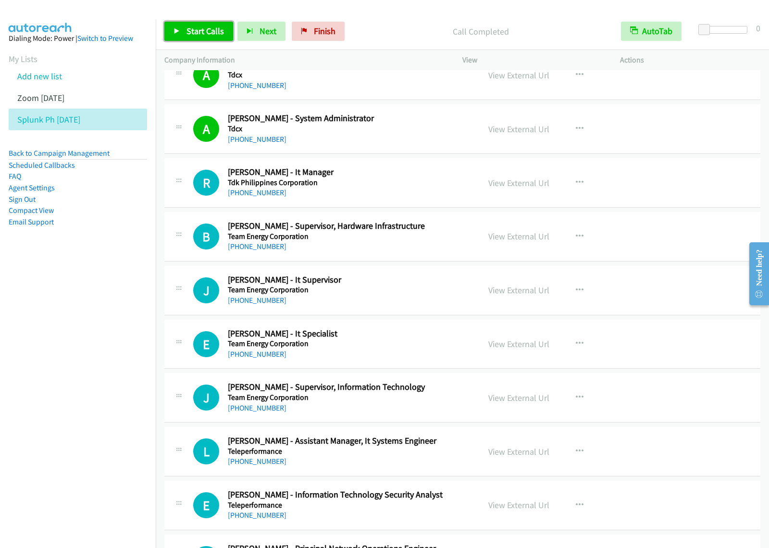
click at [209, 30] on span "Start Calls" at bounding box center [204, 30] width 37 height 11
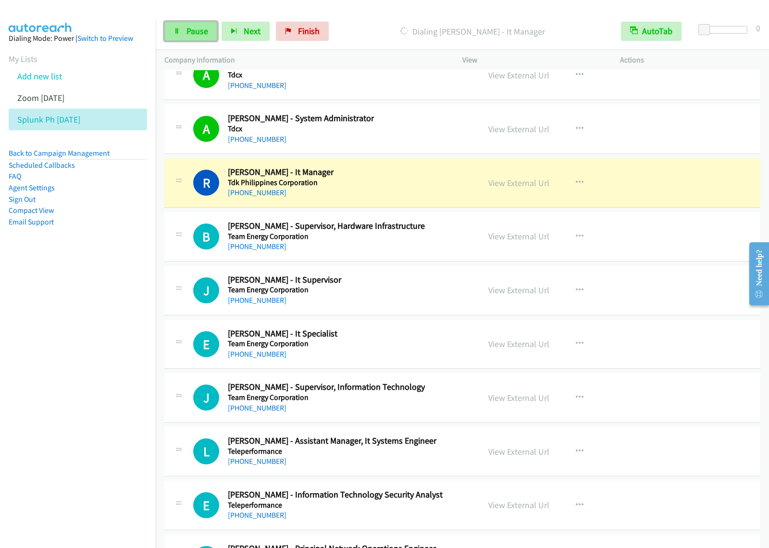
click at [199, 32] on span "Pause" at bounding box center [197, 30] width 22 height 11
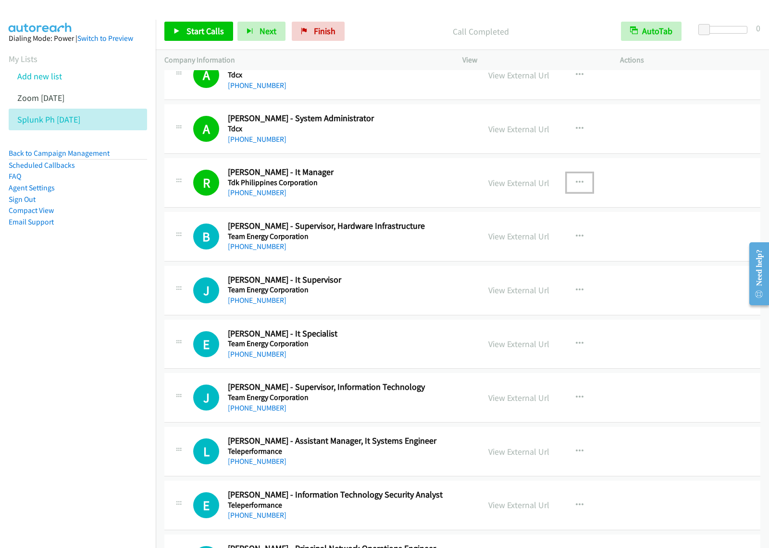
click at [576, 186] on icon "button" at bounding box center [580, 183] width 8 height 8
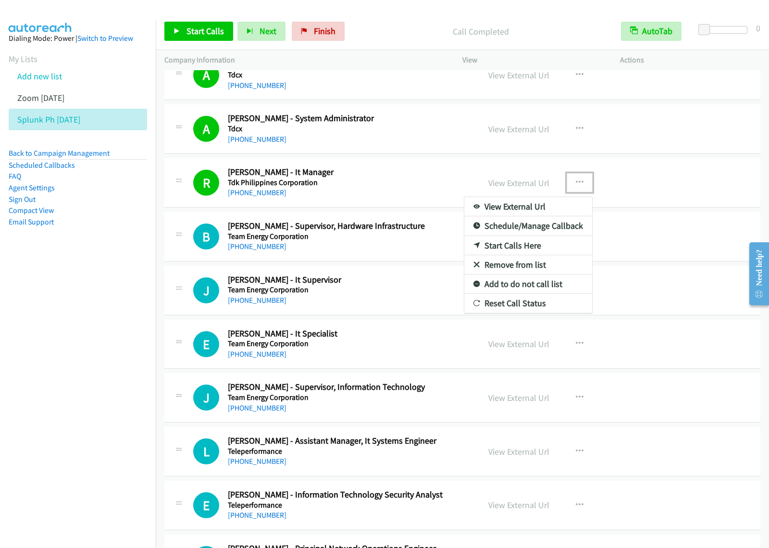
click at [535, 216] on link "View External Url" at bounding box center [528, 206] width 128 height 19
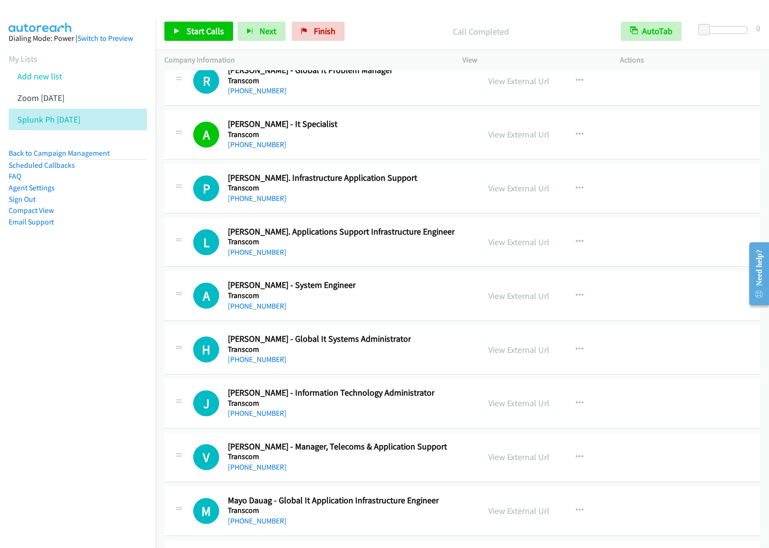
scroll to position [13439, 0]
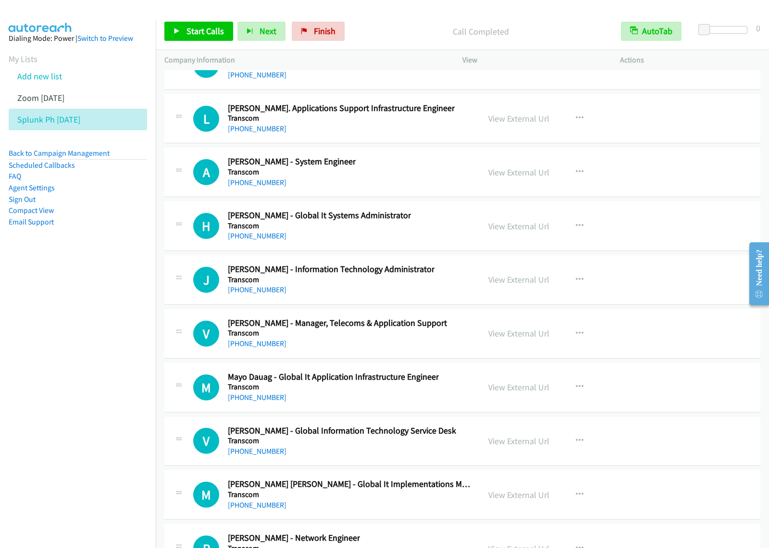
drag, startPoint x: 68, startPoint y: 325, endPoint x: 88, endPoint y: 316, distance: 21.9
click at [70, 325] on nav "Dialing Mode: Power | Switch to Preview My Lists Add new list Zoom [DATE] Splun…" at bounding box center [78, 294] width 156 height 548
click at [319, 27] on span "Finish" at bounding box center [325, 30] width 22 height 11
